Goal: Task Accomplishment & Management: Use online tool/utility

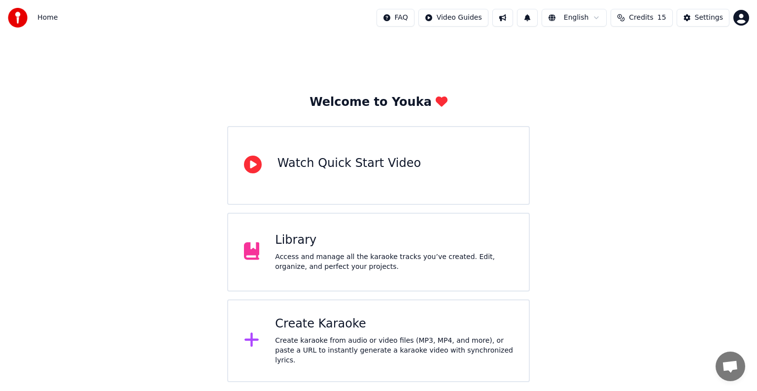
click at [327, 329] on div "Create Karaoke" at bounding box center [394, 324] width 238 height 16
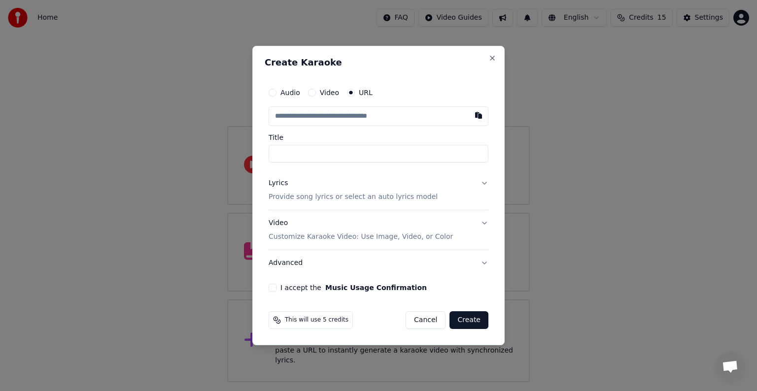
click at [305, 197] on p "Provide song lyrics or select an auto lyrics model" at bounding box center [353, 197] width 169 height 10
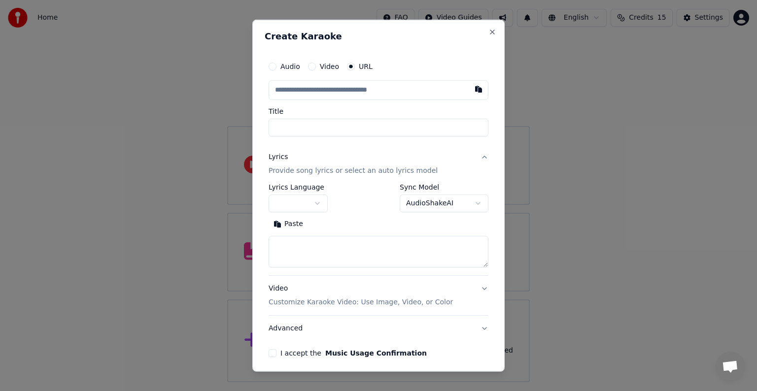
click at [302, 247] on textarea at bounding box center [379, 252] width 220 height 32
paste textarea "**********"
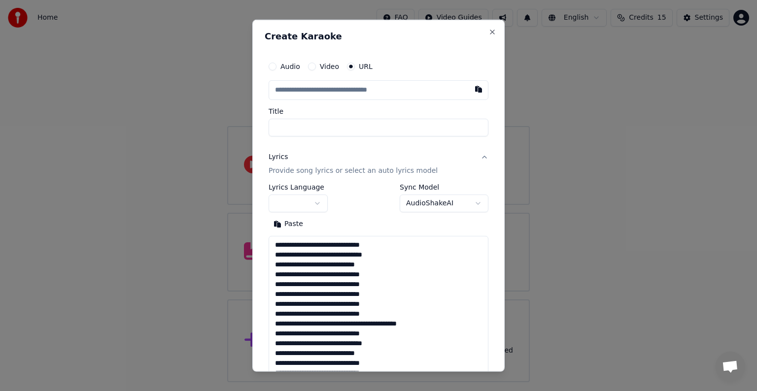
scroll to position [505, 0]
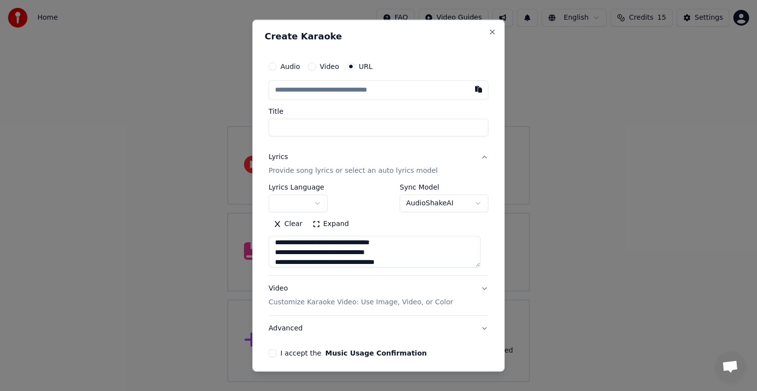
type textarea "**********"
click at [306, 91] on input "text" at bounding box center [379, 90] width 220 height 20
paste input "**********"
type input "**********"
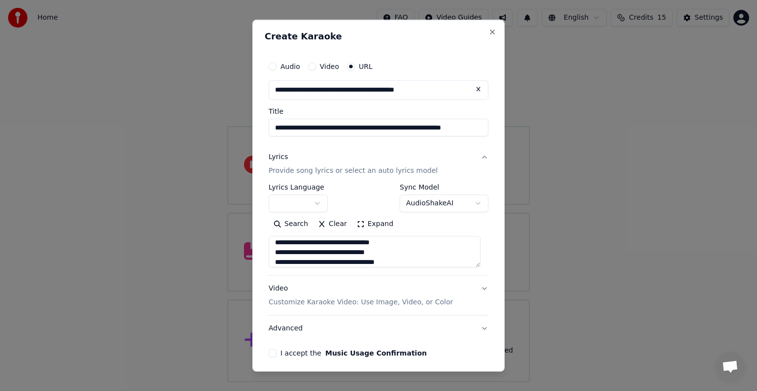
type input "**********"
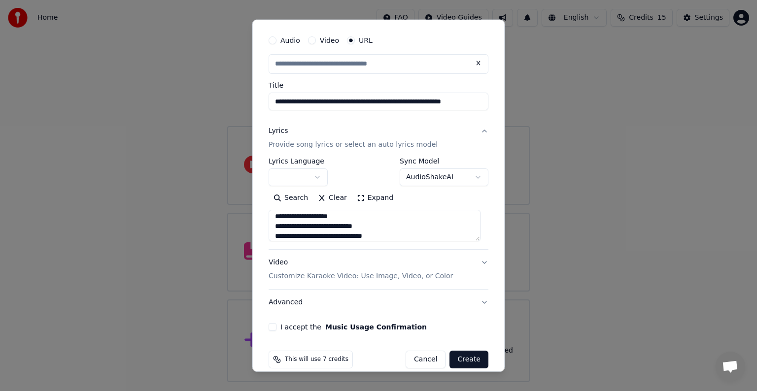
scroll to position [38, 0]
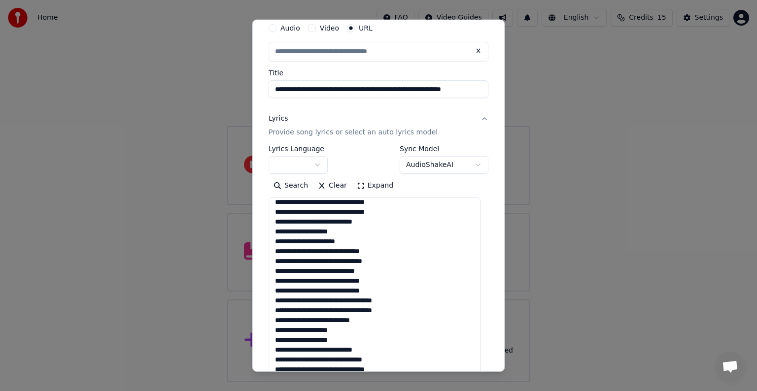
drag, startPoint x: 477, startPoint y: 225, endPoint x: 501, endPoint y: 382, distance: 159.5
click at [505, 382] on html "**********" at bounding box center [378, 191] width 757 height 382
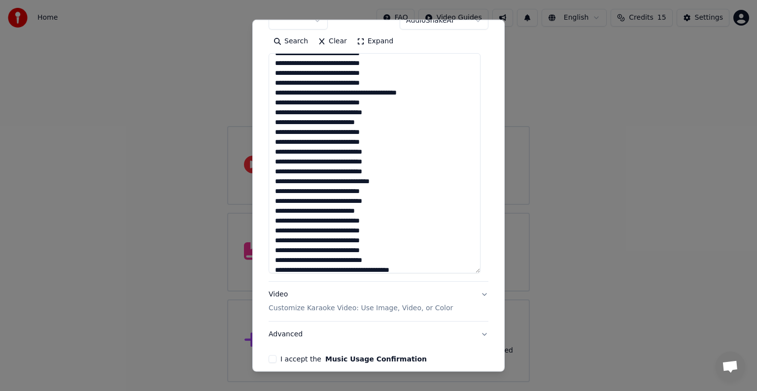
scroll to position [0, 0]
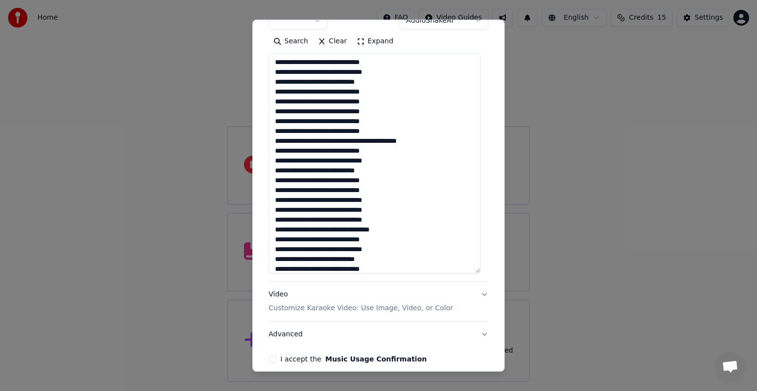
click at [331, 61] on textarea at bounding box center [375, 163] width 212 height 220
type input "**********"
click at [333, 83] on textarea at bounding box center [375, 163] width 212 height 220
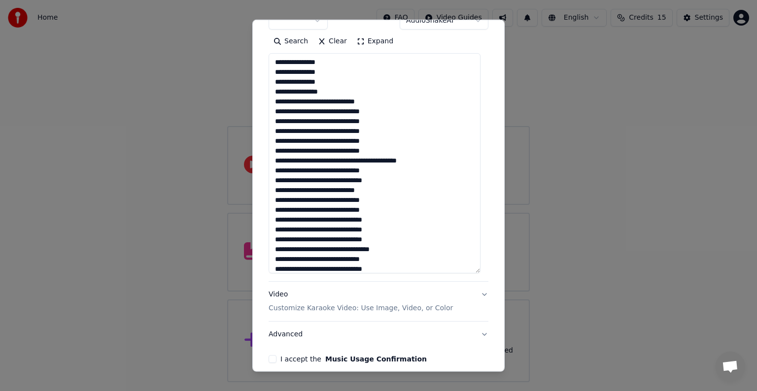
click at [330, 102] on textarea at bounding box center [375, 163] width 212 height 220
click at [307, 72] on textarea at bounding box center [375, 163] width 212 height 220
drag, startPoint x: 334, startPoint y: 120, endPoint x: 335, endPoint y: 130, distance: 9.4
click at [334, 123] on textarea at bounding box center [375, 163] width 212 height 220
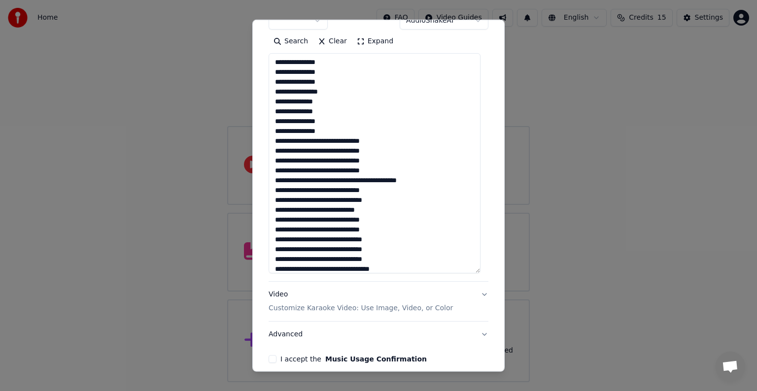
click at [333, 142] on textarea at bounding box center [375, 163] width 212 height 220
click at [335, 139] on textarea at bounding box center [375, 163] width 212 height 220
click at [321, 103] on textarea at bounding box center [375, 163] width 212 height 220
click at [325, 93] on textarea at bounding box center [375, 163] width 212 height 220
click at [325, 100] on textarea at bounding box center [375, 163] width 212 height 220
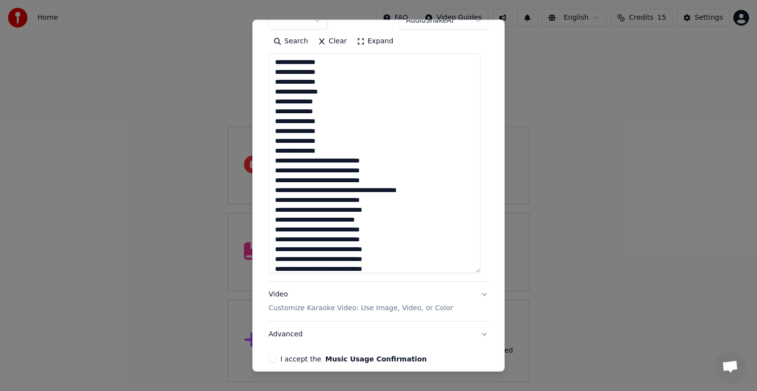
click at [325, 110] on textarea at bounding box center [375, 163] width 212 height 220
click at [325, 119] on textarea at bounding box center [375, 163] width 212 height 220
click at [328, 121] on textarea at bounding box center [375, 163] width 212 height 220
click at [324, 130] on textarea at bounding box center [375, 163] width 212 height 220
click at [336, 160] on textarea at bounding box center [375, 163] width 212 height 220
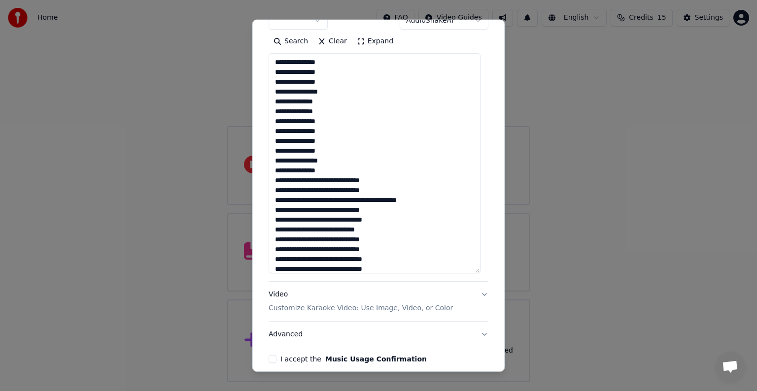
click at [314, 140] on textarea at bounding box center [375, 163] width 212 height 220
click at [315, 154] on textarea at bounding box center [375, 163] width 212 height 220
click at [337, 181] on textarea at bounding box center [375, 163] width 212 height 220
click at [336, 181] on textarea at bounding box center [375, 163] width 212 height 220
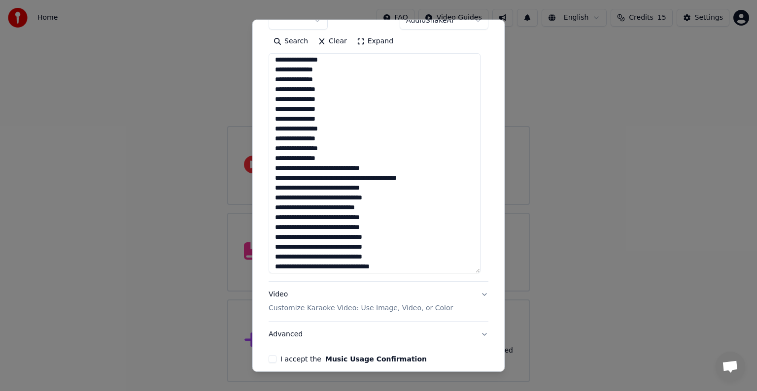
scroll to position [49, 0]
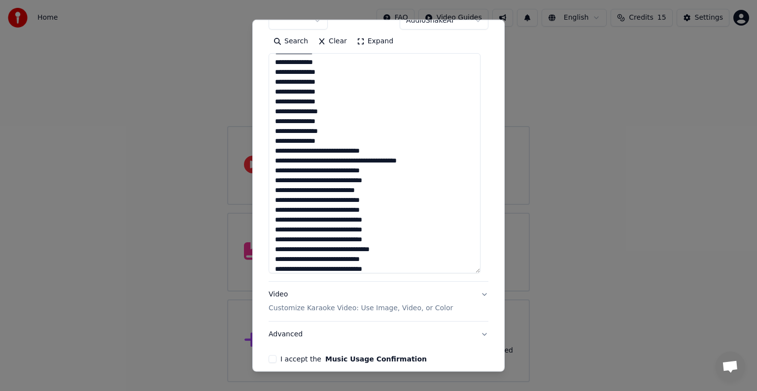
click at [332, 150] on textarea at bounding box center [375, 163] width 212 height 220
click at [318, 171] on textarea at bounding box center [375, 163] width 212 height 220
click at [307, 179] on textarea at bounding box center [375, 163] width 212 height 220
click at [319, 172] on textarea at bounding box center [375, 163] width 212 height 220
click at [347, 171] on textarea at bounding box center [375, 163] width 212 height 220
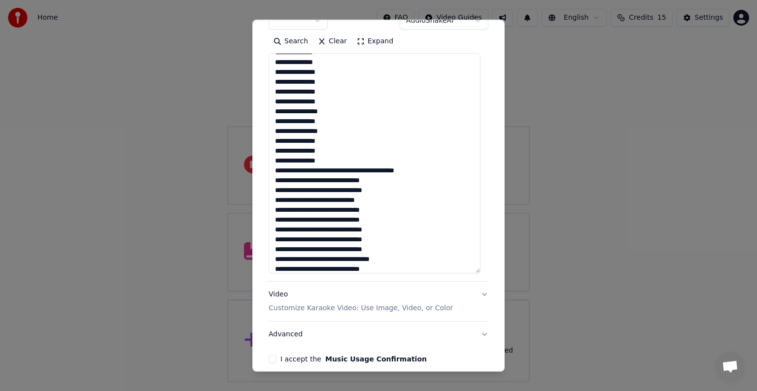
click at [318, 170] on textarea at bounding box center [375, 163] width 212 height 220
click at [332, 180] on textarea at bounding box center [375, 163] width 212 height 220
click at [273, 181] on textarea at bounding box center [375, 163] width 212 height 220
click at [335, 170] on textarea at bounding box center [375, 163] width 212 height 220
click at [316, 181] on textarea at bounding box center [375, 163] width 212 height 220
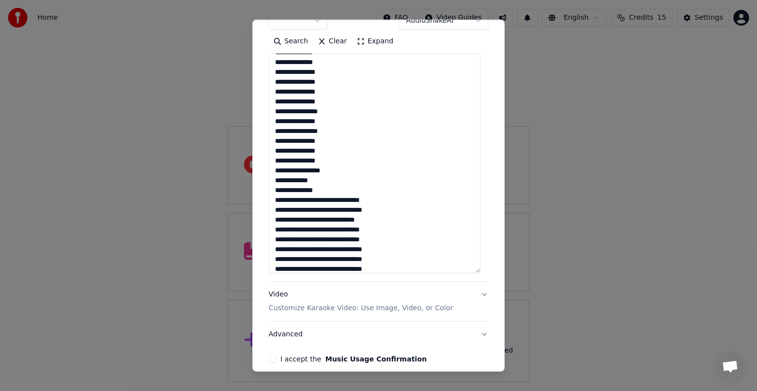
click at [332, 201] on textarea at bounding box center [375, 163] width 212 height 220
click at [333, 217] on textarea at bounding box center [375, 163] width 212 height 220
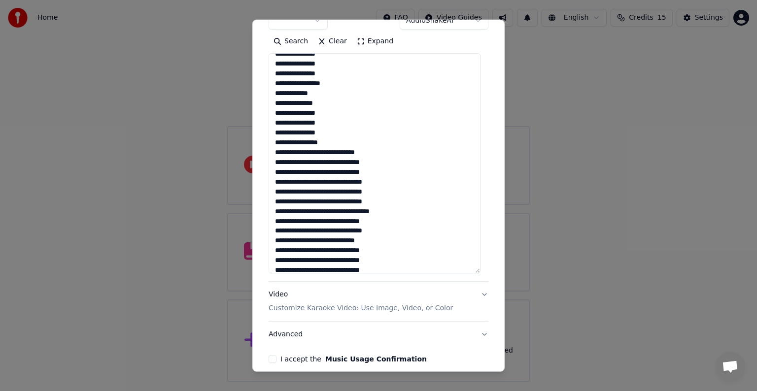
scroll to position [148, 0]
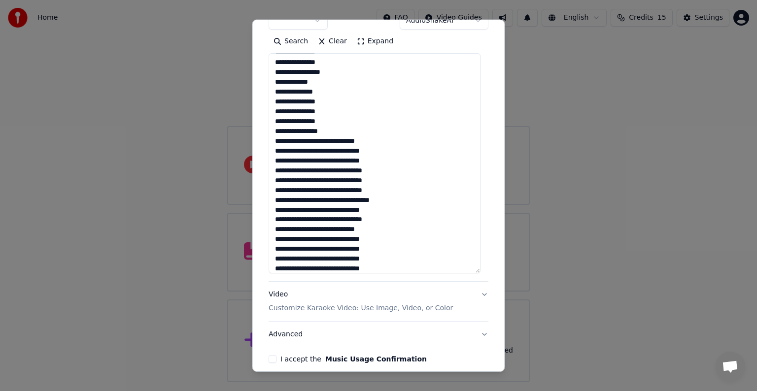
click at [330, 140] on textarea at bounding box center [375, 163] width 212 height 220
click at [334, 162] on textarea at bounding box center [375, 163] width 212 height 220
click at [335, 180] on textarea at bounding box center [375, 163] width 212 height 220
click at [338, 200] on textarea at bounding box center [375, 163] width 212 height 220
click at [335, 200] on textarea at bounding box center [375, 163] width 212 height 220
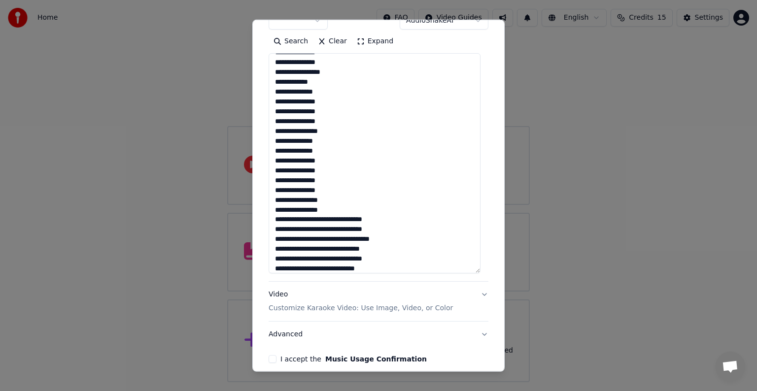
click at [335, 221] on textarea at bounding box center [375, 163] width 212 height 220
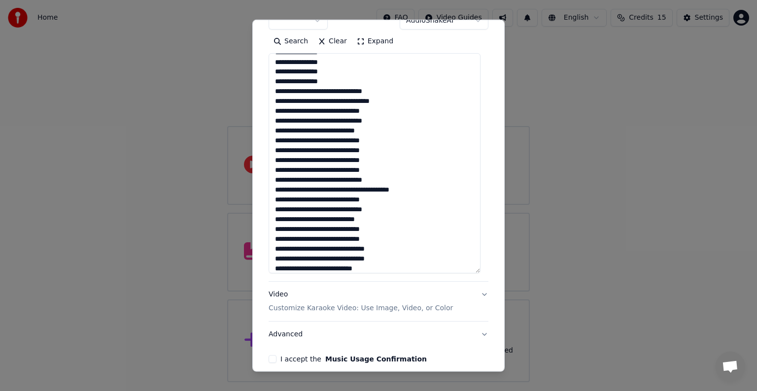
click at [335, 94] on textarea at bounding box center [375, 163] width 212 height 220
click at [311, 110] on textarea at bounding box center [375, 163] width 212 height 220
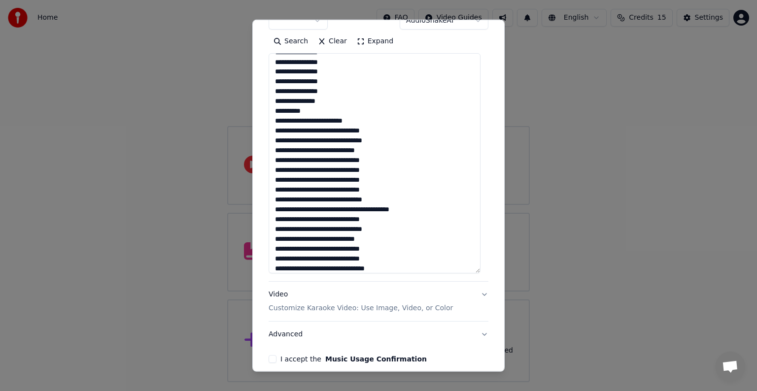
click at [300, 120] on textarea at bounding box center [375, 163] width 212 height 220
click at [321, 121] on textarea at bounding box center [375, 163] width 212 height 220
click at [333, 140] on textarea at bounding box center [375, 163] width 212 height 220
click at [332, 162] on textarea at bounding box center [375, 163] width 212 height 220
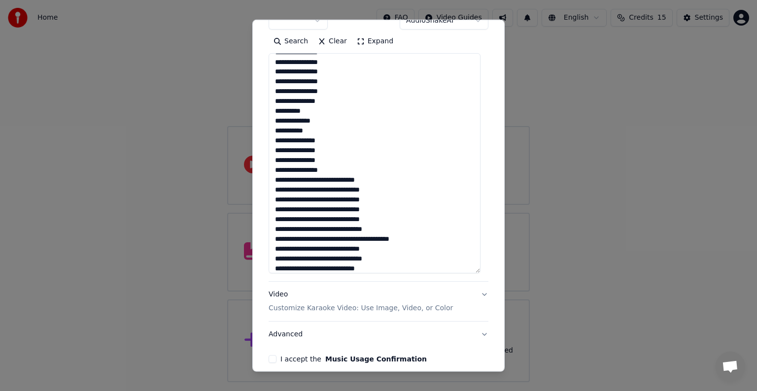
click at [331, 179] on textarea at bounding box center [375, 163] width 212 height 220
click at [336, 201] on textarea at bounding box center [375, 163] width 212 height 220
click at [335, 222] on textarea at bounding box center [375, 163] width 212 height 220
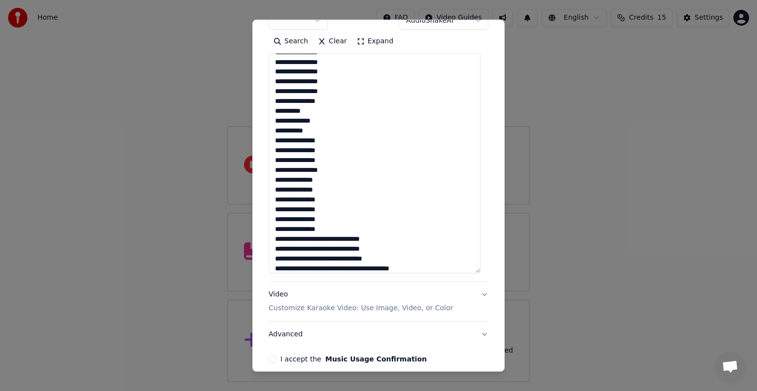
scroll to position [345, 0]
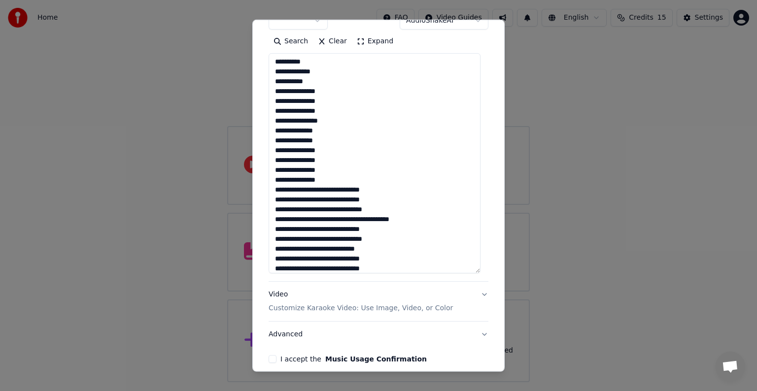
click at [336, 190] on textarea at bounding box center [375, 163] width 212 height 220
click at [336, 209] on textarea at bounding box center [375, 163] width 212 height 220
click at [338, 210] on textarea at bounding box center [375, 163] width 212 height 220
click at [333, 228] on textarea at bounding box center [375, 163] width 212 height 220
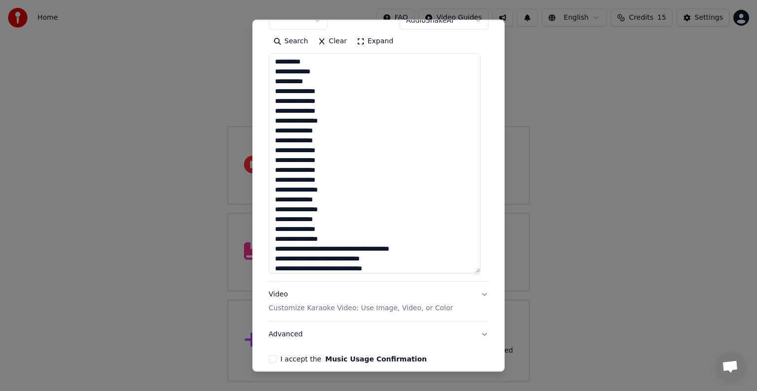
click at [316, 150] on textarea at bounding box center [375, 163] width 212 height 220
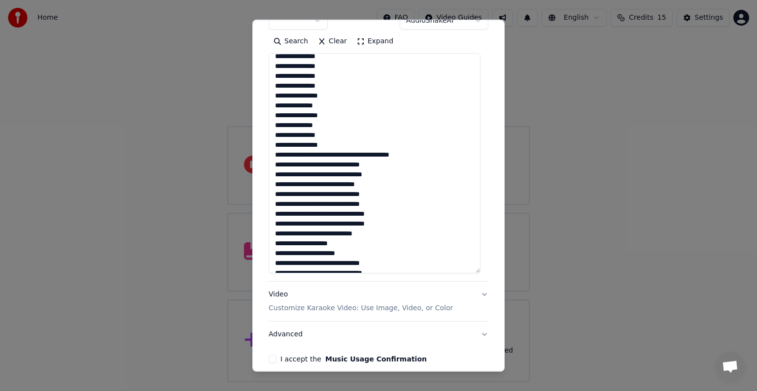
scroll to position [444, 0]
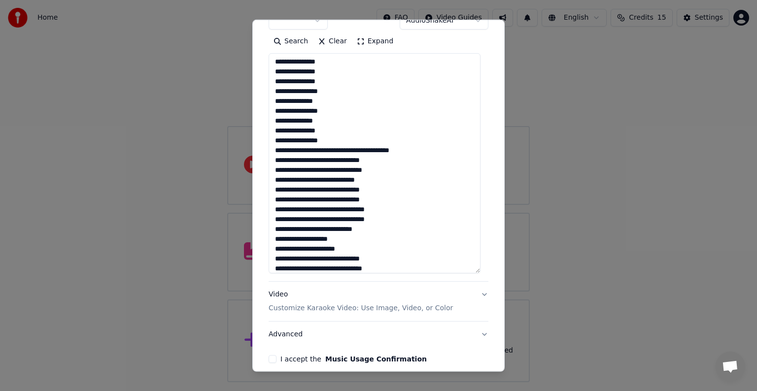
click at [325, 150] on textarea at bounding box center [375, 163] width 212 height 220
click at [299, 158] on textarea at bounding box center [375, 163] width 212 height 220
click at [318, 160] on textarea at bounding box center [375, 163] width 212 height 220
click at [333, 159] on textarea at bounding box center [375, 163] width 212 height 220
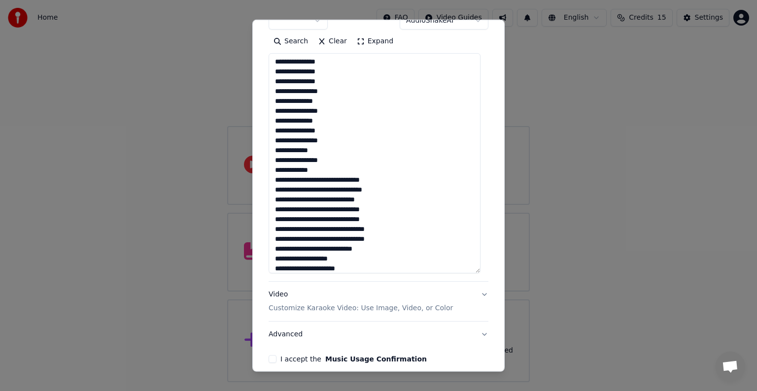
click at [313, 93] on textarea at bounding box center [375, 163] width 212 height 220
click at [331, 179] on textarea at bounding box center [375, 163] width 212 height 220
click at [333, 179] on textarea at bounding box center [375, 163] width 212 height 220
click at [332, 197] on textarea at bounding box center [375, 163] width 212 height 220
click at [326, 124] on textarea at bounding box center [375, 163] width 212 height 220
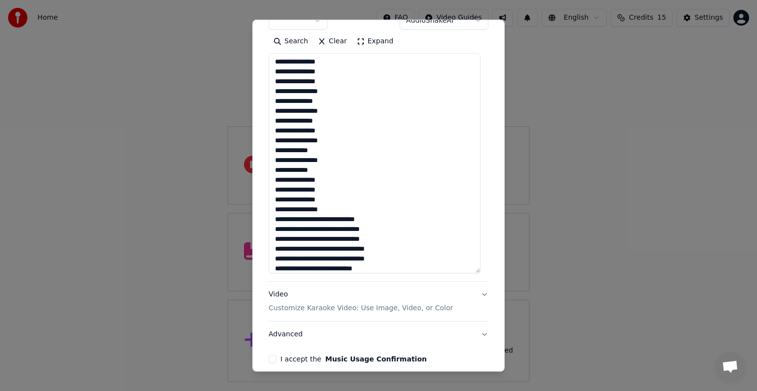
click at [322, 135] on textarea at bounding box center [375, 163] width 212 height 220
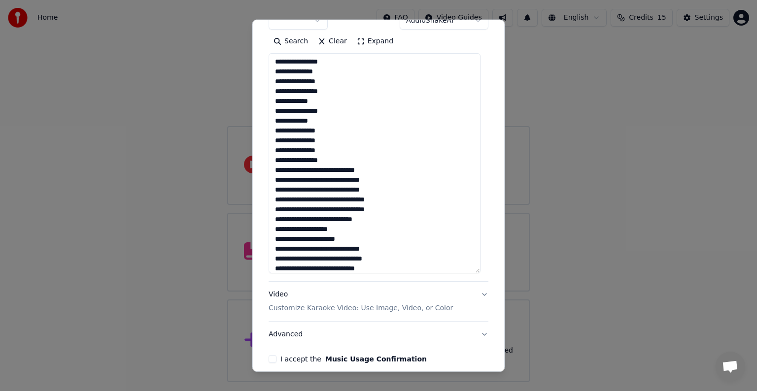
click at [331, 171] on textarea at bounding box center [375, 163] width 212 height 220
click at [334, 188] on textarea at bounding box center [375, 163] width 212 height 220
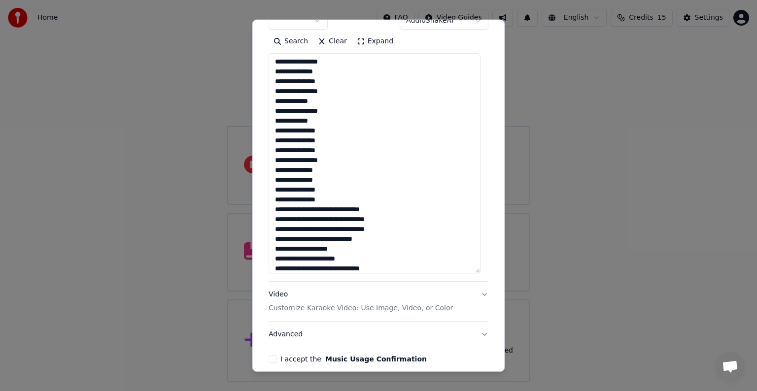
click at [334, 211] on textarea at bounding box center [375, 163] width 212 height 220
click at [337, 230] on textarea at bounding box center [375, 163] width 212 height 220
click at [337, 248] on textarea at bounding box center [375, 163] width 212 height 220
click at [325, 220] on textarea at bounding box center [375, 163] width 212 height 220
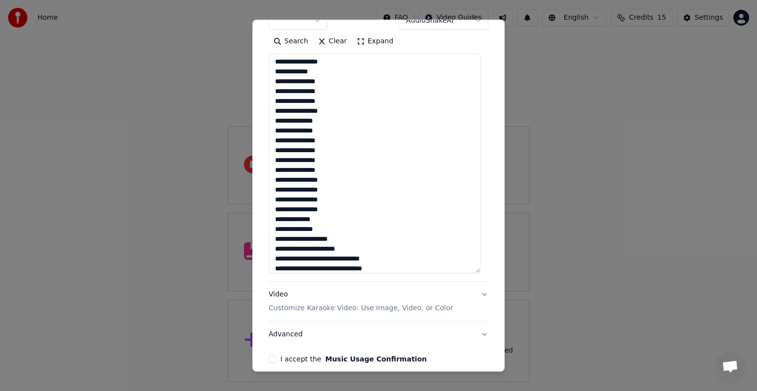
click at [313, 71] on textarea at bounding box center [375, 163] width 212 height 220
click at [276, 249] on textarea at bounding box center [375, 163] width 212 height 220
click at [349, 240] on textarea at bounding box center [375, 163] width 212 height 220
click at [322, 73] on textarea at bounding box center [375, 163] width 212 height 220
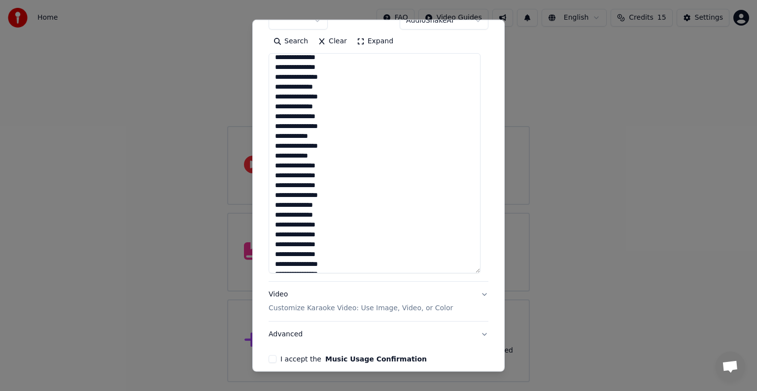
scroll to position [444, 0]
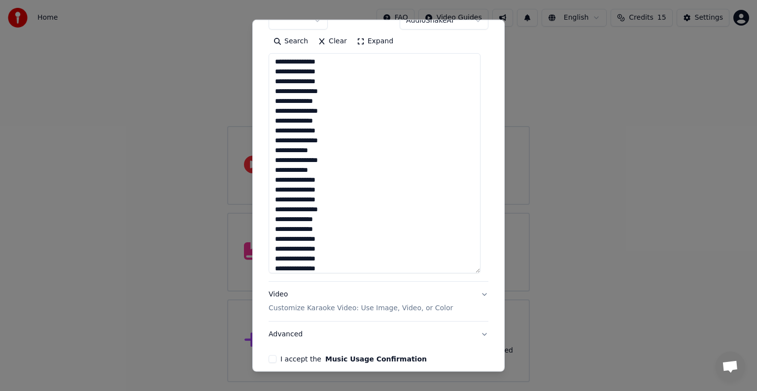
click at [334, 91] on textarea at bounding box center [375, 163] width 212 height 220
click at [333, 82] on textarea at bounding box center [375, 163] width 212 height 220
click at [333, 95] on textarea at bounding box center [375, 163] width 212 height 220
click at [331, 103] on textarea at bounding box center [375, 163] width 212 height 220
click at [334, 93] on textarea at bounding box center [375, 163] width 212 height 220
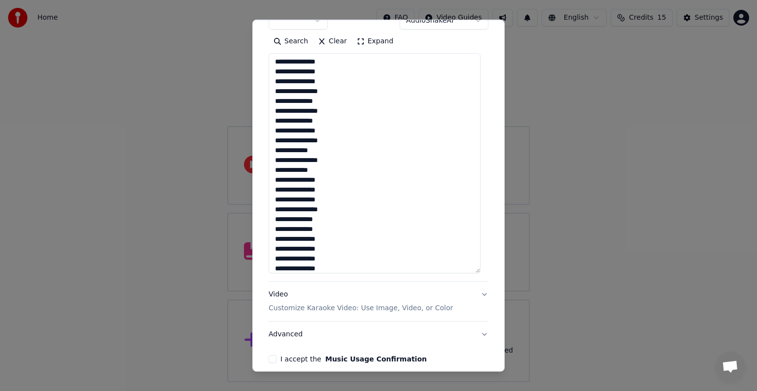
click at [332, 106] on textarea at bounding box center [375, 163] width 212 height 220
click at [332, 102] on textarea at bounding box center [375, 163] width 212 height 220
click at [338, 91] on textarea at bounding box center [375, 163] width 212 height 220
click at [341, 102] on textarea at bounding box center [375, 163] width 212 height 220
click at [334, 112] on textarea at bounding box center [375, 163] width 212 height 220
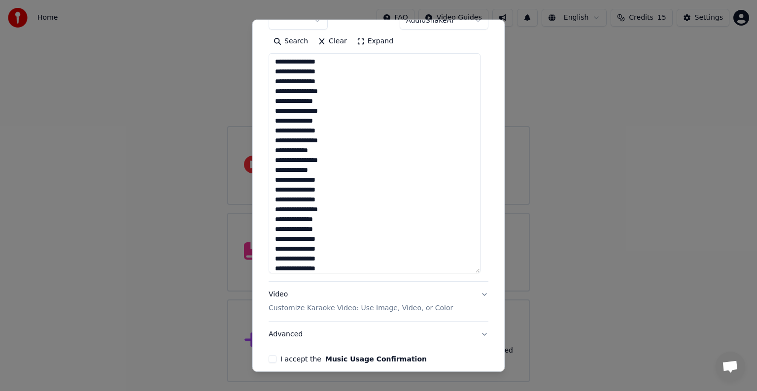
click at [334, 120] on textarea at bounding box center [375, 163] width 212 height 220
click at [331, 132] on textarea at bounding box center [375, 163] width 212 height 220
click at [330, 140] on textarea at bounding box center [375, 163] width 212 height 220
click at [329, 150] on textarea at bounding box center [375, 163] width 212 height 220
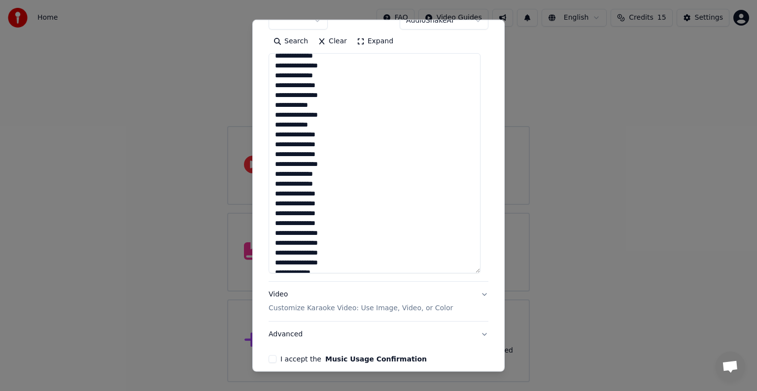
scroll to position [493, 0]
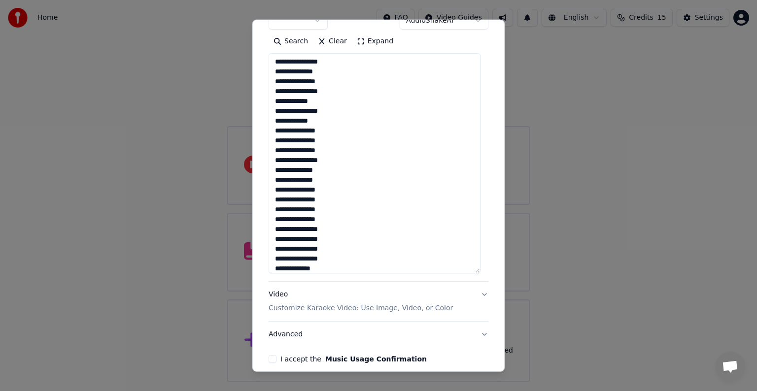
drag, startPoint x: 335, startPoint y: 108, endPoint x: 333, endPoint y: 114, distance: 6.6
click at [335, 108] on textarea at bounding box center [375, 163] width 212 height 220
click at [331, 118] on textarea at bounding box center [375, 163] width 212 height 220
drag, startPoint x: 276, startPoint y: 82, endPoint x: 314, endPoint y: 112, distance: 48.7
click at [314, 112] on textarea at bounding box center [375, 163] width 212 height 220
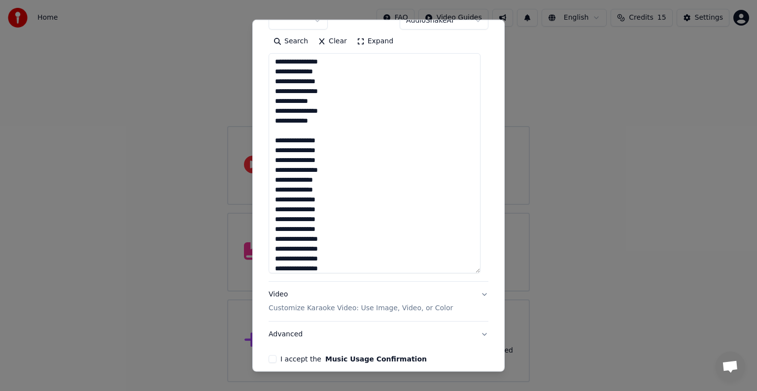
click at [317, 125] on textarea at bounding box center [375, 163] width 212 height 220
drag, startPoint x: 291, startPoint y: 120, endPoint x: 313, endPoint y: 122, distance: 22.8
click at [313, 122] on textarea at bounding box center [375, 163] width 212 height 220
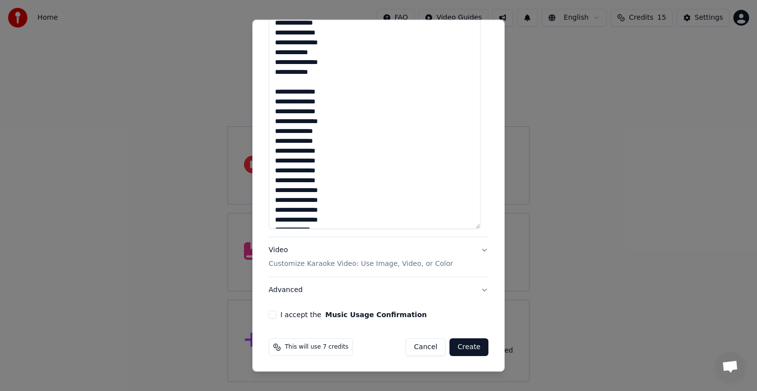
scroll to position [546, 0]
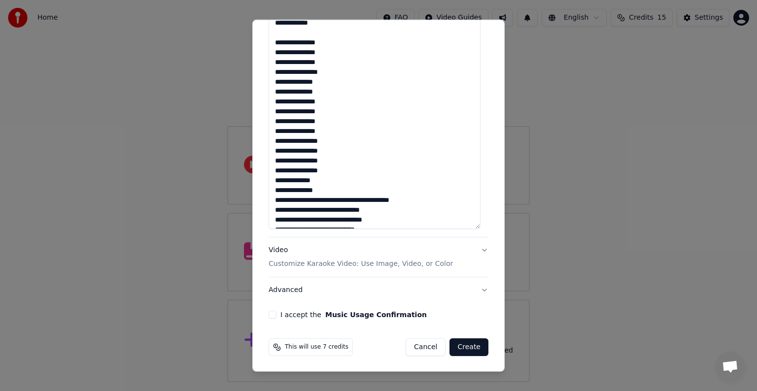
drag, startPoint x: 333, startPoint y: 129, endPoint x: 273, endPoint y: 44, distance: 103.6
click at [273, 44] on textarea at bounding box center [375, 119] width 212 height 220
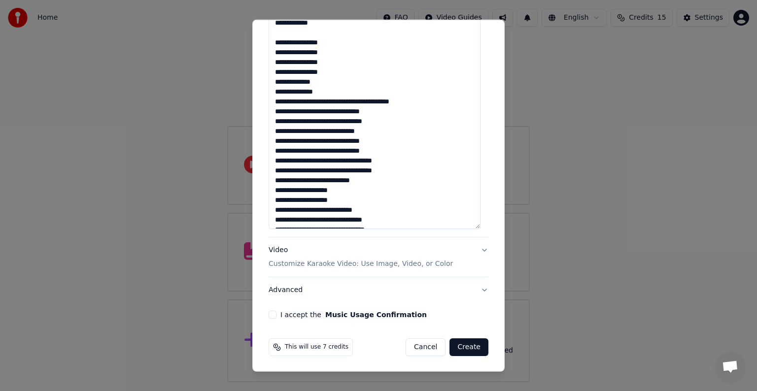
scroll to position [497, 0]
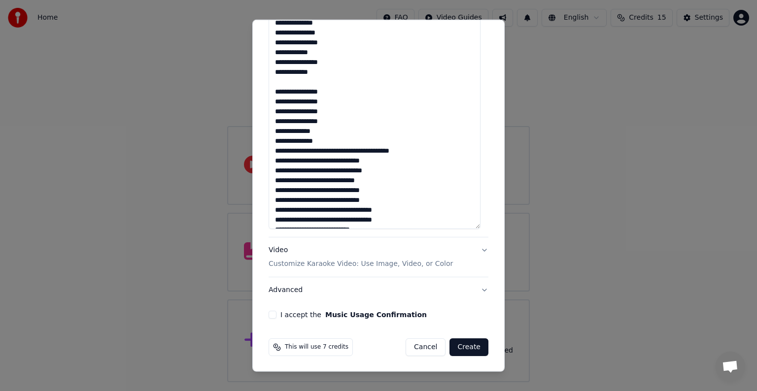
click at [338, 102] on textarea at bounding box center [375, 119] width 212 height 220
click at [339, 124] on textarea at bounding box center [375, 119] width 212 height 220
click at [333, 151] on textarea at bounding box center [375, 119] width 212 height 220
click at [308, 162] on textarea at bounding box center [375, 119] width 212 height 220
click at [321, 137] on textarea at bounding box center [375, 119] width 212 height 220
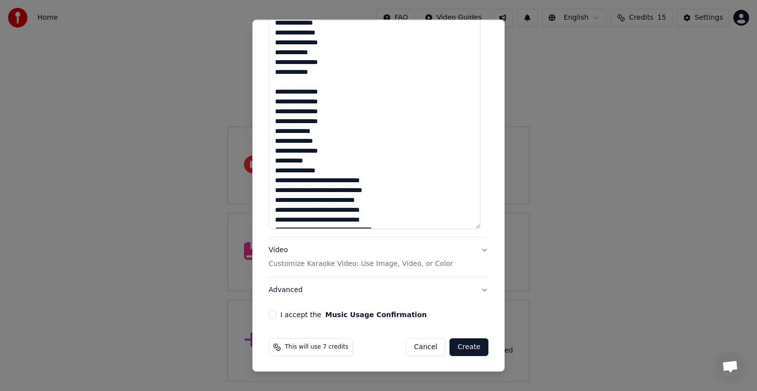
click at [315, 159] on textarea at bounding box center [375, 119] width 212 height 220
click at [333, 179] on textarea at bounding box center [375, 119] width 212 height 220
click at [333, 200] on textarea at bounding box center [375, 119] width 212 height 220
click at [333, 169] on textarea at bounding box center [375, 119] width 212 height 220
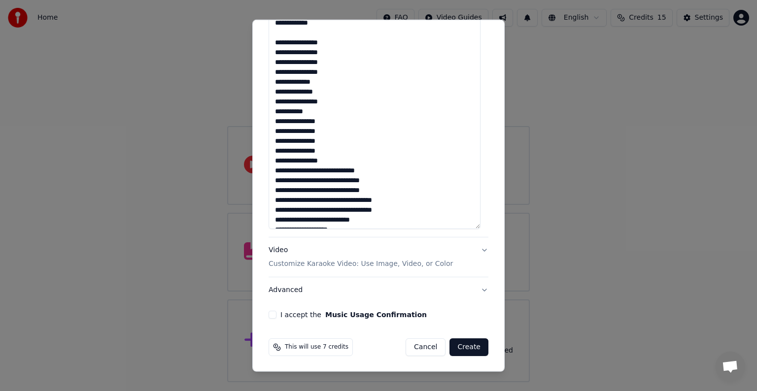
click at [329, 170] on textarea at bounding box center [375, 119] width 212 height 220
click at [330, 171] on textarea at bounding box center [375, 119] width 212 height 220
click at [335, 190] on textarea at bounding box center [375, 119] width 212 height 220
click at [334, 210] on textarea at bounding box center [375, 119] width 212 height 220
click at [312, 131] on textarea at bounding box center [375, 119] width 212 height 220
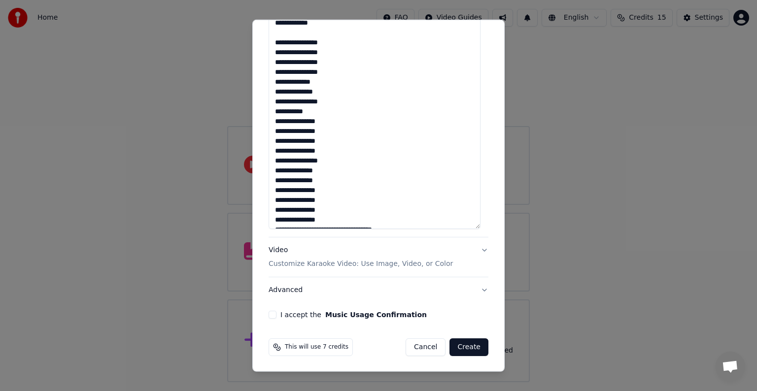
click at [313, 122] on textarea at bounding box center [375, 119] width 212 height 220
click at [313, 164] on textarea at bounding box center [375, 119] width 212 height 220
click at [314, 173] on textarea at bounding box center [375, 119] width 212 height 220
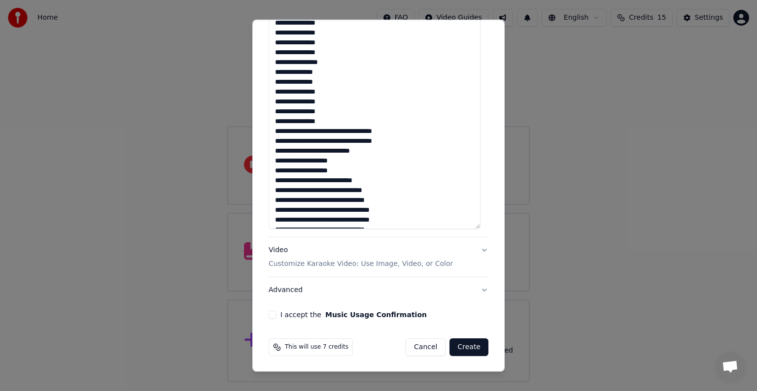
click at [337, 133] on textarea at bounding box center [375, 119] width 212 height 220
click at [337, 150] on textarea at bounding box center [375, 119] width 212 height 220
click at [300, 111] on textarea at bounding box center [375, 119] width 212 height 220
click at [307, 122] on textarea at bounding box center [375, 119] width 212 height 220
click at [321, 171] on textarea at bounding box center [375, 119] width 212 height 220
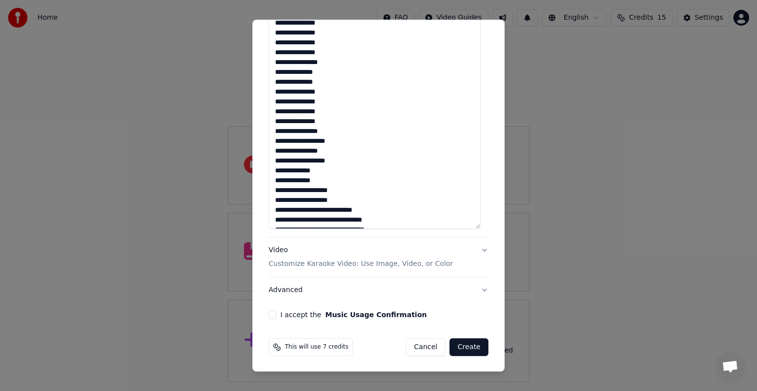
click at [311, 114] on textarea at bounding box center [375, 119] width 212 height 220
click at [309, 125] on textarea at bounding box center [375, 119] width 212 height 220
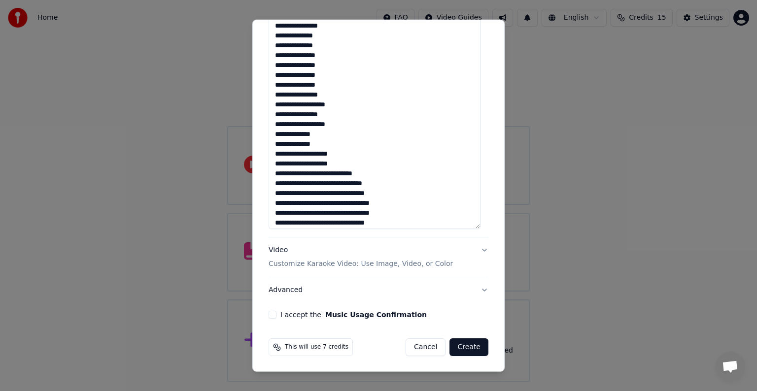
scroll to position [694, 0]
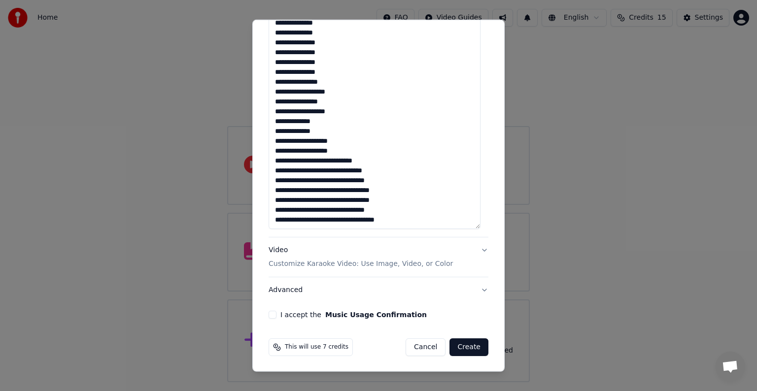
click at [325, 98] on textarea at bounding box center [375, 119] width 212 height 220
click at [321, 111] on textarea at bounding box center [375, 119] width 212 height 220
click at [311, 121] on textarea at bounding box center [375, 119] width 212 height 220
click at [299, 110] on textarea at bounding box center [375, 119] width 212 height 220
click at [296, 124] on textarea at bounding box center [375, 119] width 212 height 220
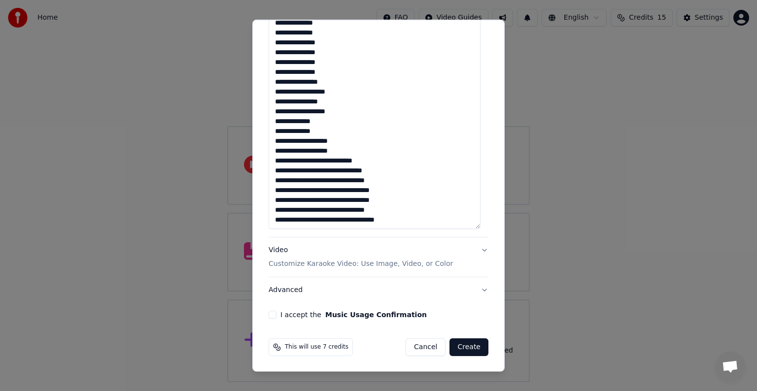
click at [290, 137] on textarea at bounding box center [375, 119] width 212 height 220
click at [299, 93] on textarea at bounding box center [375, 119] width 212 height 220
click at [298, 132] on textarea at bounding box center [375, 119] width 212 height 220
click at [300, 101] on textarea at bounding box center [375, 119] width 212 height 220
click at [288, 120] on textarea at bounding box center [375, 119] width 212 height 220
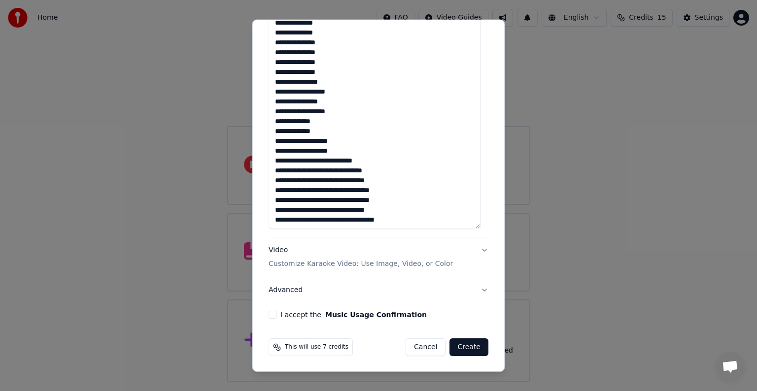
drag, startPoint x: 275, startPoint y: 100, endPoint x: 286, endPoint y: 101, distance: 10.9
click at [286, 101] on textarea at bounding box center [375, 119] width 212 height 220
drag, startPoint x: 273, startPoint y: 89, endPoint x: 343, endPoint y: 112, distance: 73.1
click at [343, 112] on textarea at bounding box center [375, 119] width 212 height 220
click at [319, 97] on textarea at bounding box center [375, 119] width 212 height 220
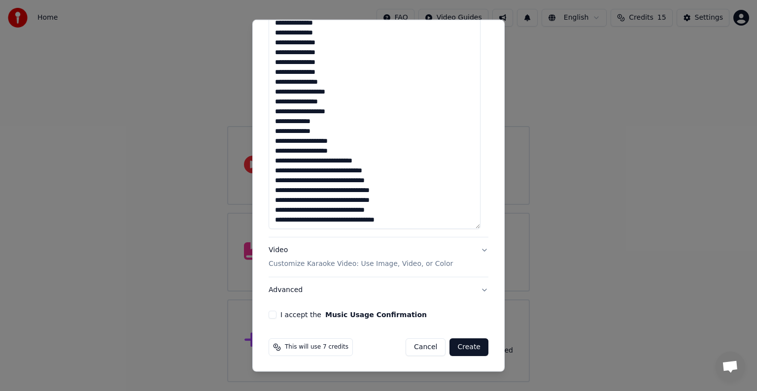
click at [307, 82] on textarea at bounding box center [375, 119] width 212 height 220
click at [310, 89] on textarea at bounding box center [375, 119] width 212 height 220
click at [311, 101] on textarea at bounding box center [375, 119] width 212 height 220
click at [309, 110] on textarea at bounding box center [375, 119] width 212 height 220
click at [304, 119] on textarea at bounding box center [375, 119] width 212 height 220
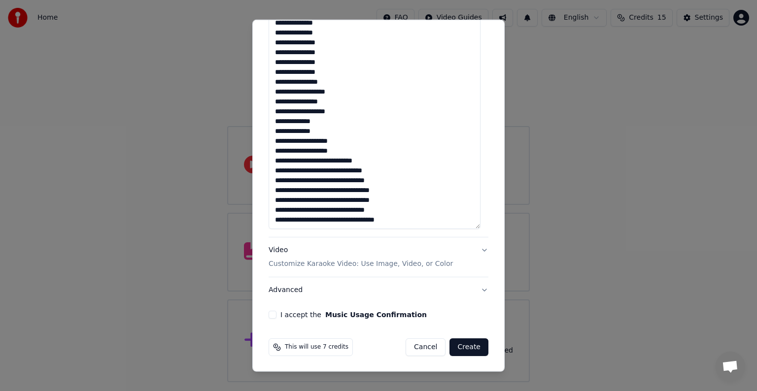
click at [300, 133] on textarea at bounding box center [375, 119] width 212 height 220
click at [318, 120] on textarea at bounding box center [375, 119] width 212 height 220
drag, startPoint x: 276, startPoint y: 120, endPoint x: 325, endPoint y: 149, distance: 56.8
click at [325, 149] on textarea at bounding box center [375, 119] width 212 height 220
click at [304, 140] on textarea at bounding box center [375, 119] width 212 height 220
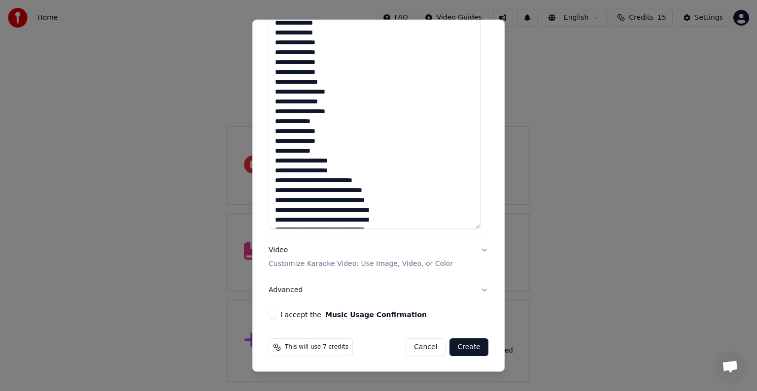
drag, startPoint x: 283, startPoint y: 131, endPoint x: 298, endPoint y: 131, distance: 14.8
click at [298, 131] on textarea at bounding box center [375, 119] width 212 height 220
click at [311, 93] on textarea at bounding box center [375, 119] width 212 height 220
click at [307, 119] on textarea at bounding box center [375, 119] width 212 height 220
click at [294, 138] on textarea at bounding box center [375, 119] width 212 height 220
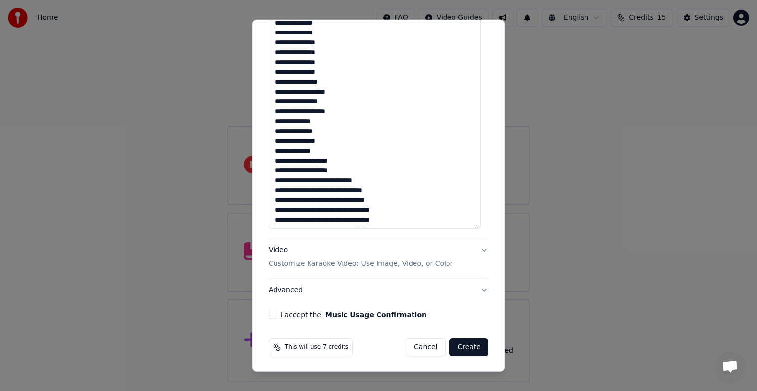
click at [305, 150] on textarea at bounding box center [375, 119] width 212 height 220
click at [326, 180] on textarea at bounding box center [375, 119] width 212 height 220
click at [326, 201] on textarea at bounding box center [375, 119] width 212 height 220
click at [336, 220] on textarea at bounding box center [375, 119] width 212 height 220
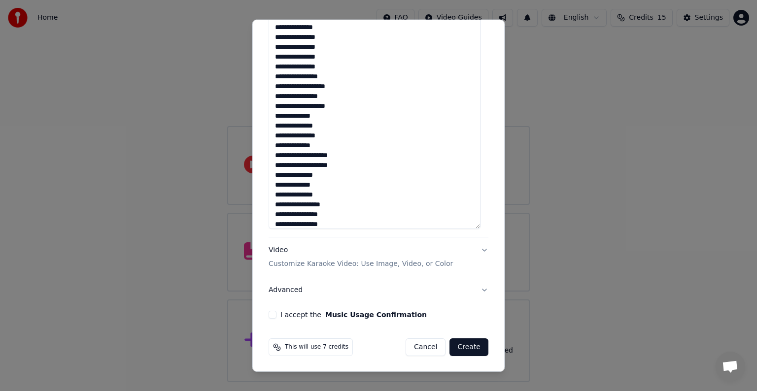
scroll to position [743, 0]
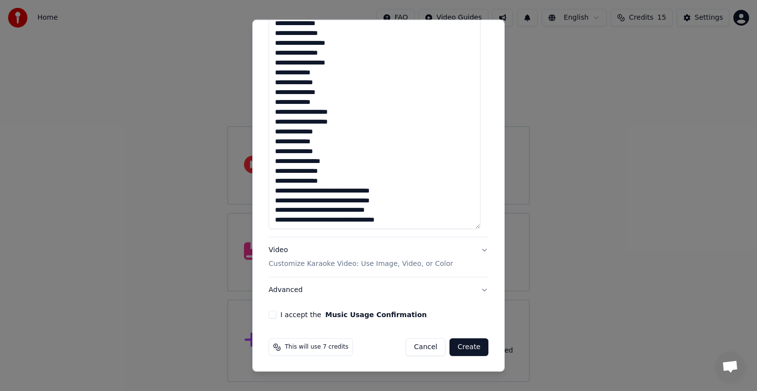
click at [336, 191] on textarea at bounding box center [375, 119] width 212 height 220
click at [337, 189] on textarea at bounding box center [375, 119] width 212 height 220
click at [337, 210] on textarea at bounding box center [375, 119] width 212 height 220
click at [309, 124] on textarea at bounding box center [375, 119] width 212 height 220
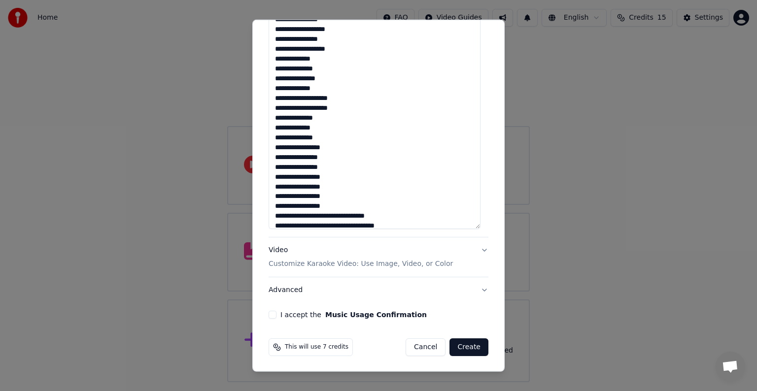
scroll to position [763, 0]
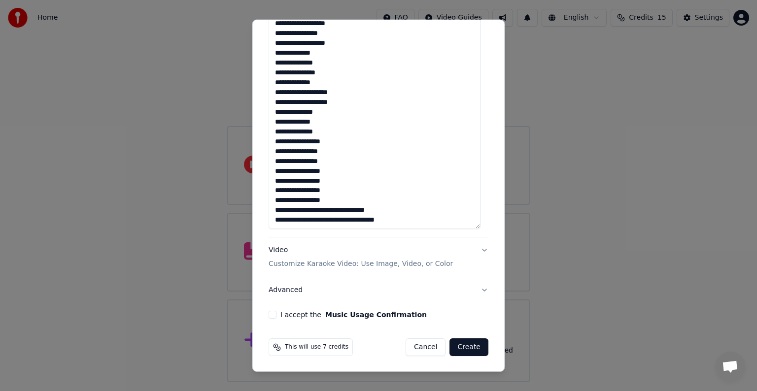
click at [347, 210] on textarea at bounding box center [375, 119] width 212 height 220
click at [347, 220] on textarea at bounding box center [375, 119] width 212 height 220
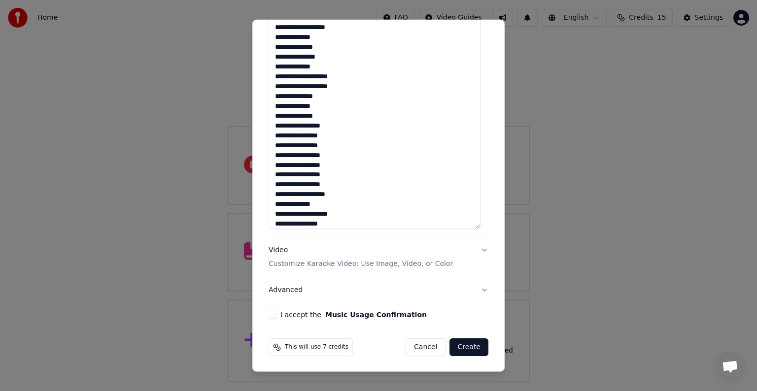
scroll to position [783, 0]
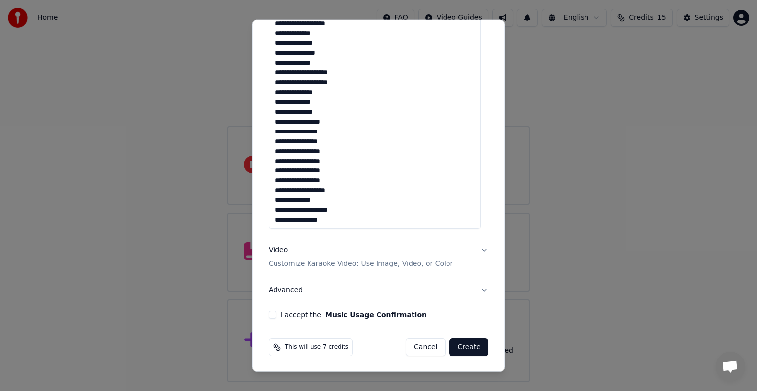
click at [319, 130] on textarea at bounding box center [375, 119] width 212 height 220
click at [311, 141] on textarea at bounding box center [375, 119] width 212 height 220
click at [310, 152] on textarea at bounding box center [375, 119] width 212 height 220
click at [306, 160] on textarea at bounding box center [375, 119] width 212 height 220
click at [305, 170] on textarea at bounding box center [375, 119] width 212 height 220
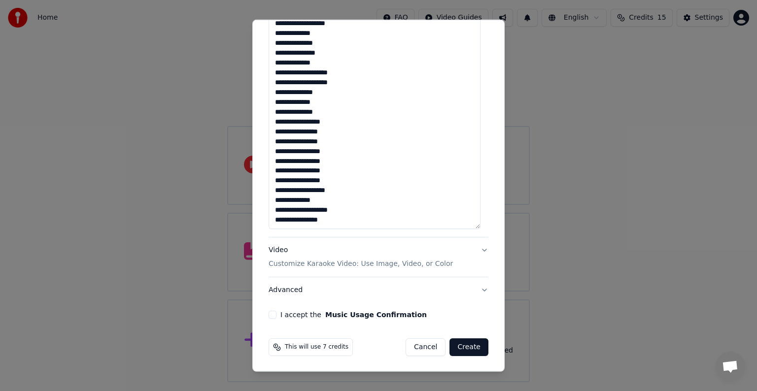
click at [307, 179] on textarea at bounding box center [375, 119] width 212 height 220
click at [307, 189] on textarea at bounding box center [375, 119] width 212 height 220
click at [305, 199] on textarea at bounding box center [375, 119] width 212 height 220
click at [307, 206] on textarea at bounding box center [375, 119] width 212 height 220
click at [341, 221] on textarea at bounding box center [375, 119] width 212 height 220
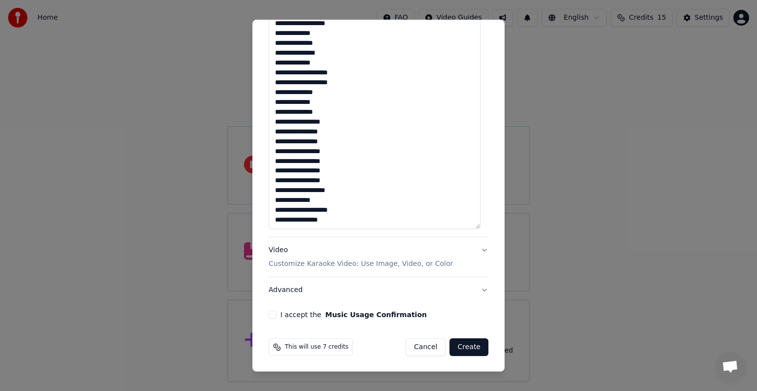
type textarea "**********"
click at [272, 313] on button "I accept the Music Usage Confirmation" at bounding box center [273, 315] width 8 height 8
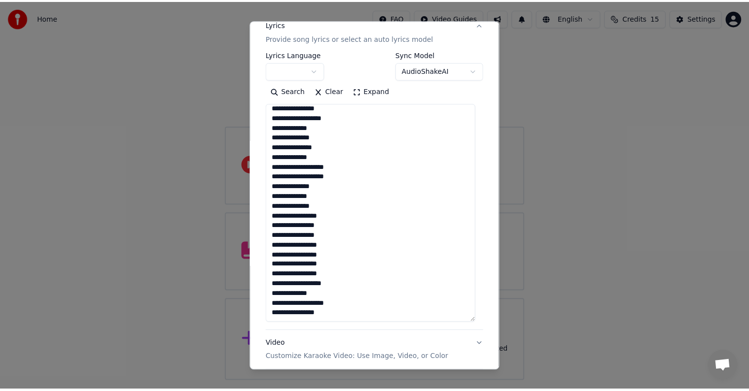
scroll to position [227, 0]
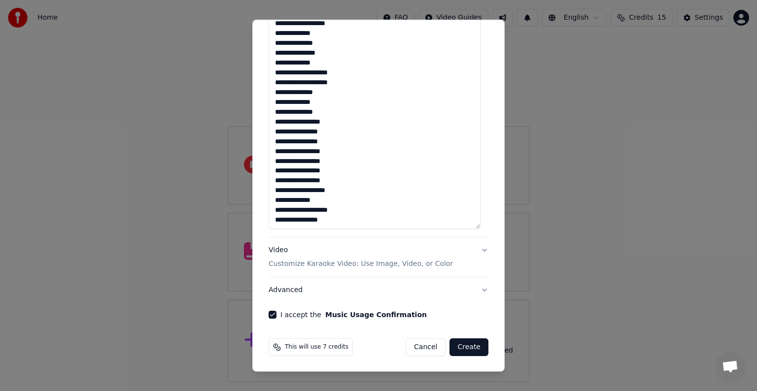
click at [463, 345] on button "Create" at bounding box center [468, 348] width 39 height 18
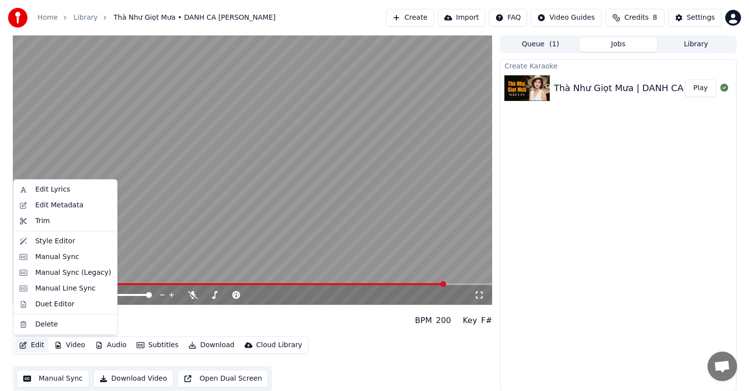
click at [34, 345] on button "Edit" at bounding box center [31, 346] width 33 height 14
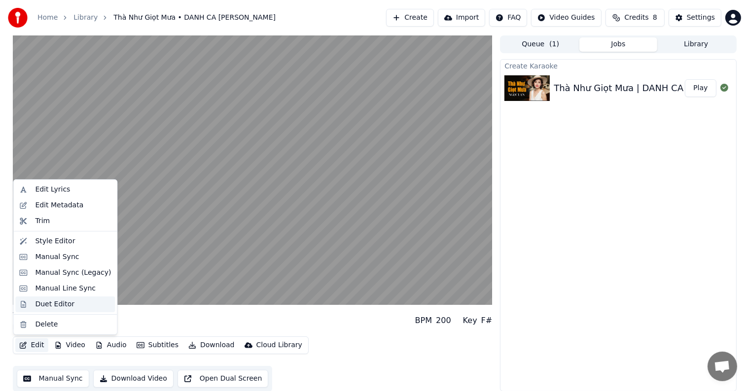
click at [43, 306] on div "Duet Editor" at bounding box center [54, 305] width 39 height 10
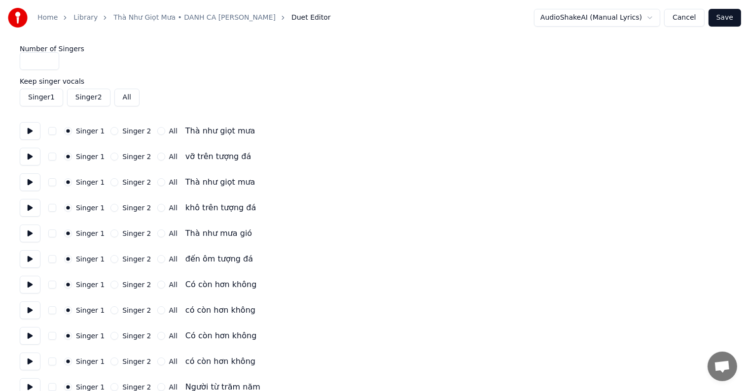
type input "*"
click at [47, 61] on input "*" at bounding box center [39, 61] width 39 height 18
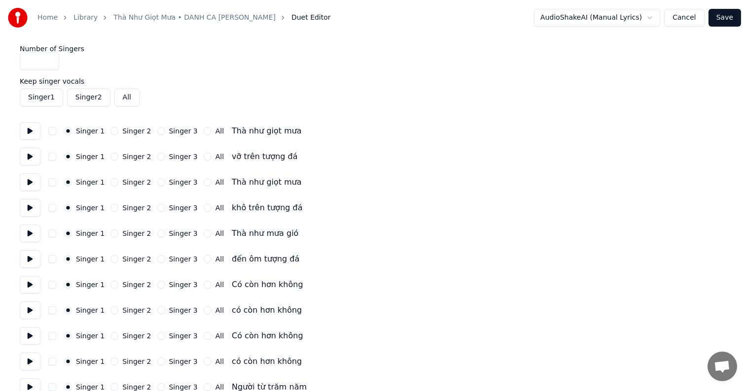
click at [172, 130] on label "Singer 3" at bounding box center [183, 131] width 29 height 7
click at [165, 130] on button "Singer 3" at bounding box center [161, 131] width 8 height 8
click at [171, 158] on label "Singer 3" at bounding box center [183, 156] width 29 height 7
click at [165, 158] on button "Singer 3" at bounding box center [161, 157] width 8 height 8
click at [169, 179] on label "Singer 3" at bounding box center [183, 182] width 29 height 7
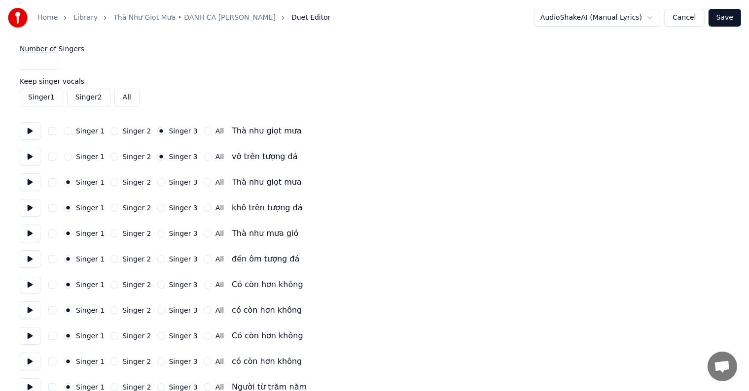
click at [164, 179] on button "Singer 3" at bounding box center [161, 182] width 8 height 8
click at [169, 208] on label "Singer 3" at bounding box center [183, 208] width 29 height 7
click at [165, 208] on button "Singer 3" at bounding box center [161, 208] width 8 height 8
click at [169, 234] on label "Singer 3" at bounding box center [183, 233] width 29 height 7
click at [165, 234] on button "Singer 3" at bounding box center [161, 234] width 8 height 8
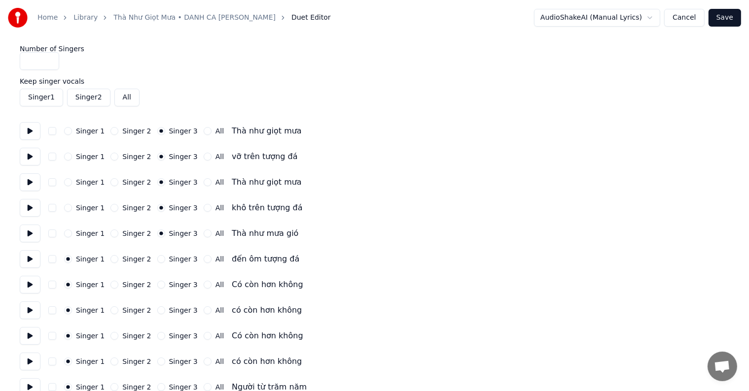
click at [170, 256] on label "Singer 3" at bounding box center [183, 259] width 29 height 7
click at [165, 255] on button "Singer 3" at bounding box center [161, 259] width 8 height 8
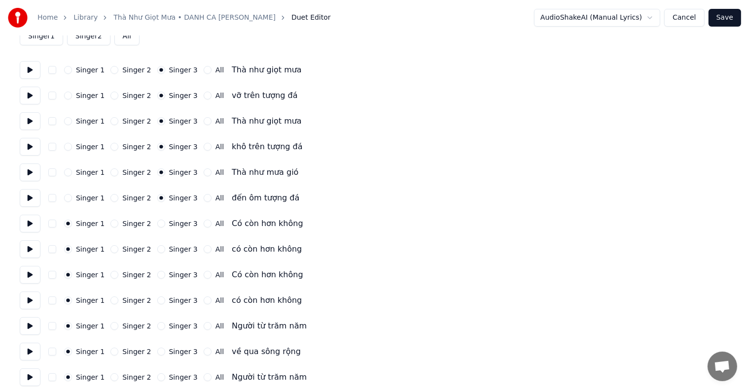
scroll to position [99, 0]
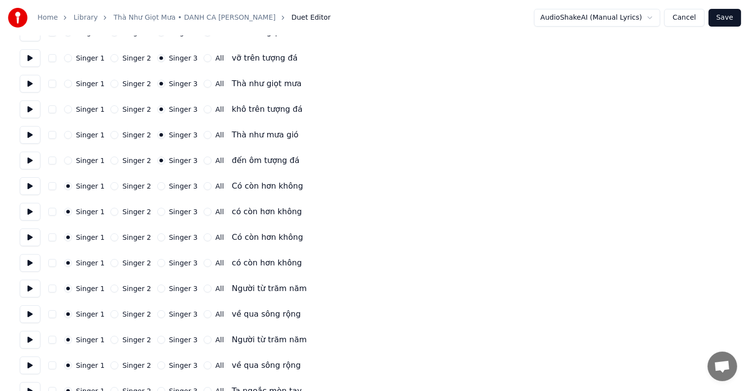
click at [170, 186] on label "Singer 3" at bounding box center [183, 186] width 29 height 7
click at [165, 186] on button "Singer 3" at bounding box center [161, 186] width 8 height 8
click at [170, 210] on label "Singer 3" at bounding box center [183, 211] width 29 height 7
click at [165, 210] on button "Singer 3" at bounding box center [161, 212] width 8 height 8
click at [170, 239] on label "Singer 3" at bounding box center [183, 237] width 29 height 7
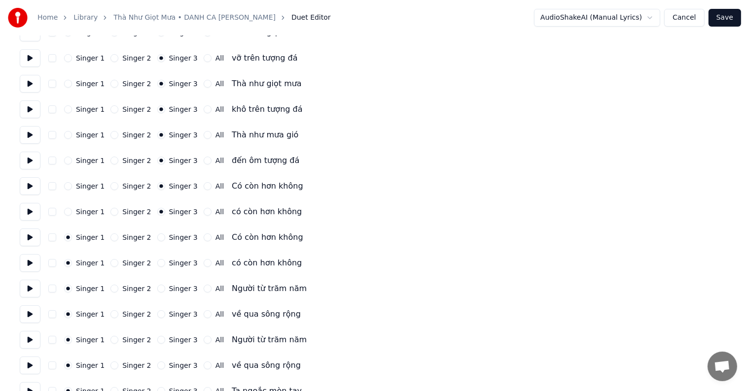
click at [165, 239] on button "Singer 3" at bounding box center [161, 238] width 8 height 8
click at [171, 263] on label "Singer 3" at bounding box center [183, 263] width 29 height 7
click at [165, 263] on button "Singer 3" at bounding box center [161, 263] width 8 height 8
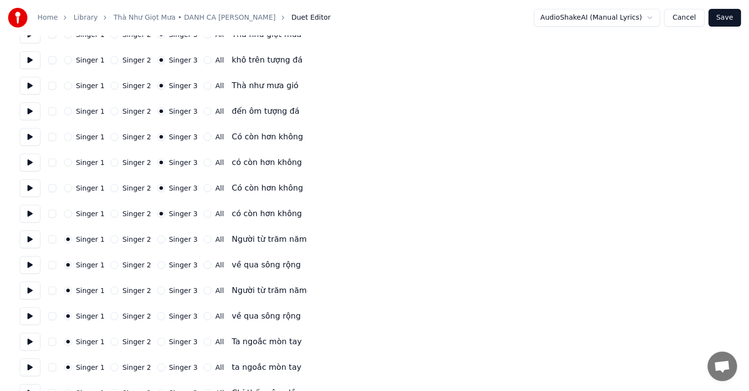
scroll to position [197, 0]
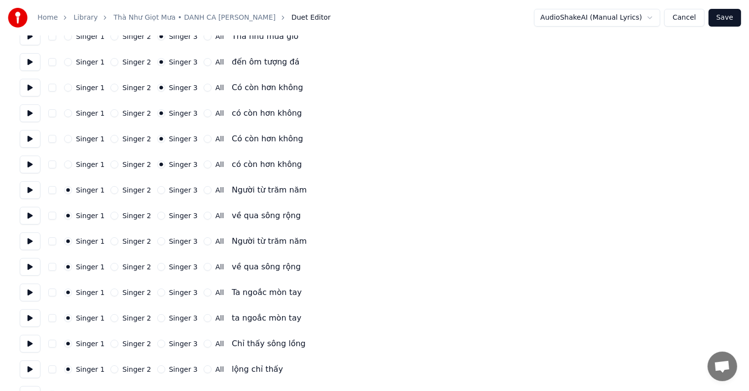
click at [169, 189] on label "Singer 3" at bounding box center [183, 190] width 29 height 7
click at [165, 189] on button "Singer 3" at bounding box center [161, 190] width 8 height 8
click at [171, 214] on label "Singer 3" at bounding box center [183, 215] width 29 height 7
click at [165, 214] on button "Singer 3" at bounding box center [161, 216] width 8 height 8
click at [171, 240] on label "Singer 3" at bounding box center [183, 241] width 29 height 7
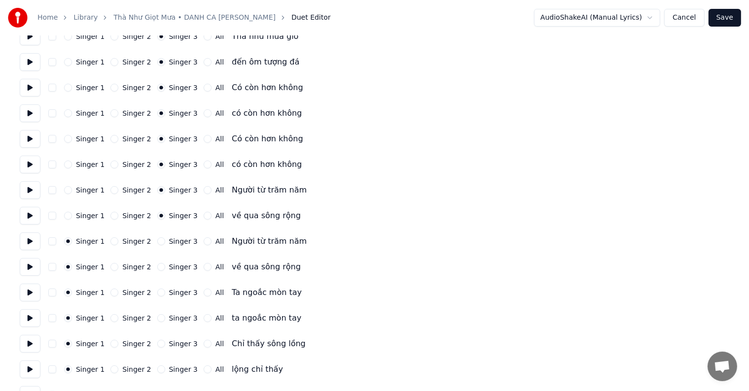
click at [165, 240] on button "Singer 3" at bounding box center [161, 242] width 8 height 8
click at [171, 266] on label "Singer 3" at bounding box center [183, 267] width 29 height 7
click at [165, 266] on button "Singer 3" at bounding box center [161, 267] width 8 height 8
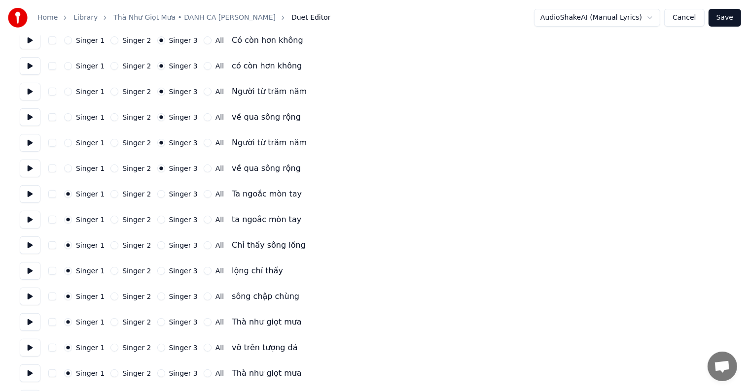
click at [171, 197] on label "Singer 3" at bounding box center [183, 194] width 29 height 7
click at [165, 197] on button "Singer 3" at bounding box center [161, 194] width 8 height 8
click at [171, 219] on label "Singer 3" at bounding box center [183, 219] width 29 height 7
click at [165, 219] on button "Singer 3" at bounding box center [161, 220] width 8 height 8
click at [171, 244] on label "Singer 3" at bounding box center [183, 245] width 29 height 7
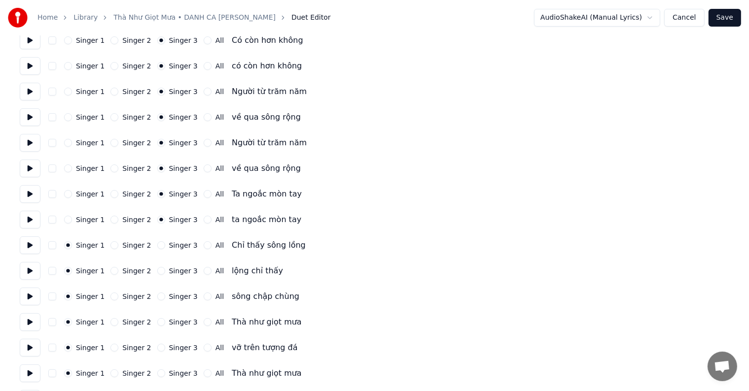
click at [165, 244] on button "Singer 3" at bounding box center [161, 245] width 8 height 8
click at [171, 268] on label "Singer 3" at bounding box center [183, 271] width 29 height 7
click at [165, 268] on button "Singer 3" at bounding box center [161, 271] width 8 height 8
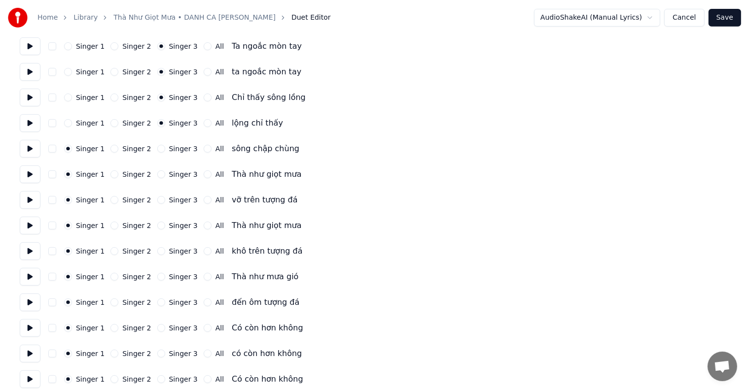
click at [172, 147] on label "Singer 3" at bounding box center [183, 148] width 29 height 7
click at [165, 147] on button "Singer 3" at bounding box center [161, 149] width 8 height 8
click at [171, 177] on label "Singer 3" at bounding box center [183, 174] width 29 height 7
click at [165, 177] on button "Singer 3" at bounding box center [161, 175] width 8 height 8
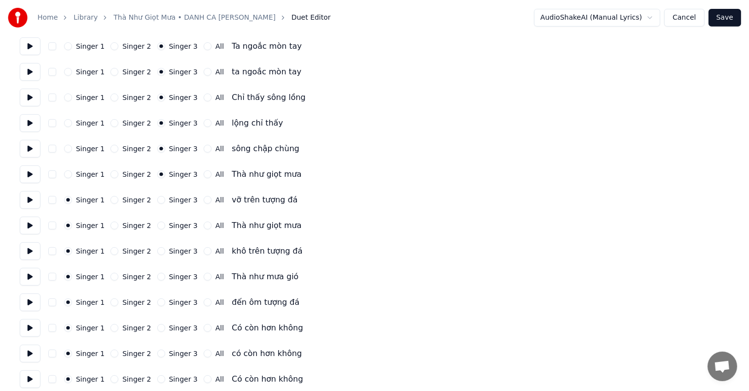
click at [170, 198] on label "Singer 3" at bounding box center [183, 200] width 29 height 7
click at [165, 198] on button "Singer 3" at bounding box center [161, 200] width 8 height 8
click at [170, 224] on label "Singer 3" at bounding box center [183, 225] width 29 height 7
click at [165, 224] on button "Singer 3" at bounding box center [161, 226] width 8 height 8
click at [170, 251] on label "Singer 3" at bounding box center [183, 251] width 29 height 7
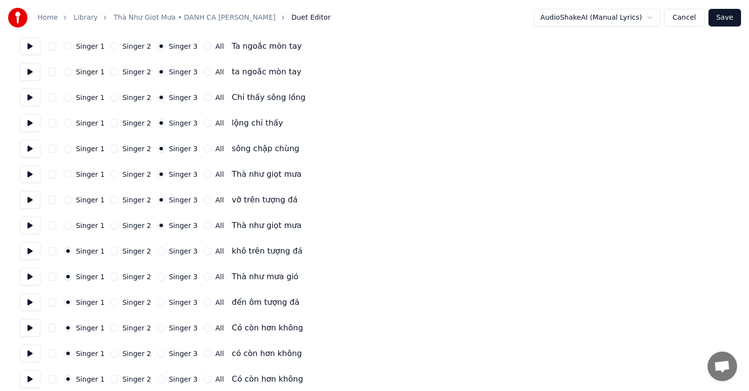
click at [165, 251] on button "Singer 3" at bounding box center [161, 251] width 8 height 8
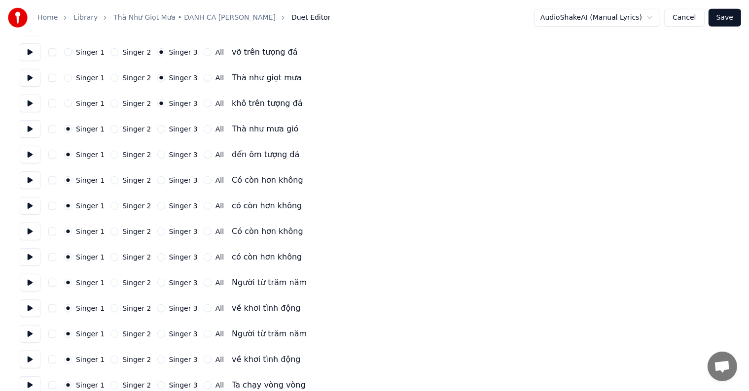
click at [174, 154] on label "Singer 3" at bounding box center [183, 154] width 29 height 7
click at [165, 154] on button "Singer 3" at bounding box center [161, 155] width 8 height 8
click at [173, 127] on label "Singer 3" at bounding box center [183, 129] width 29 height 7
click at [165, 127] on button "Singer 3" at bounding box center [161, 129] width 8 height 8
click at [170, 181] on label "Singer 3" at bounding box center [183, 180] width 29 height 7
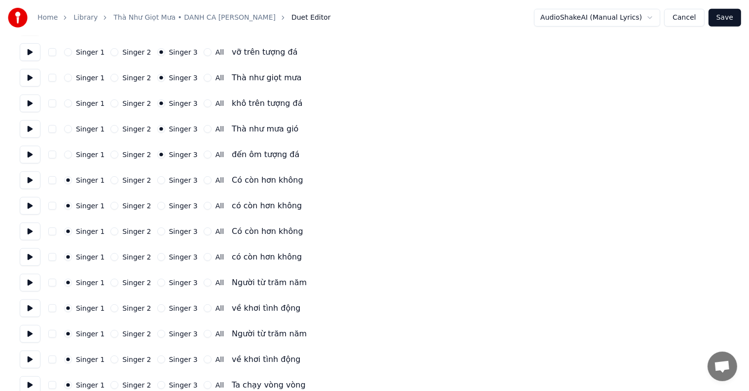
click at [165, 181] on button "Singer 3" at bounding box center [161, 180] width 8 height 8
click at [169, 204] on label "Singer 3" at bounding box center [183, 206] width 29 height 7
click at [165, 204] on button "Singer 3" at bounding box center [161, 206] width 8 height 8
click at [169, 230] on label "Singer 3" at bounding box center [183, 231] width 29 height 7
click at [165, 230] on button "Singer 3" at bounding box center [161, 232] width 8 height 8
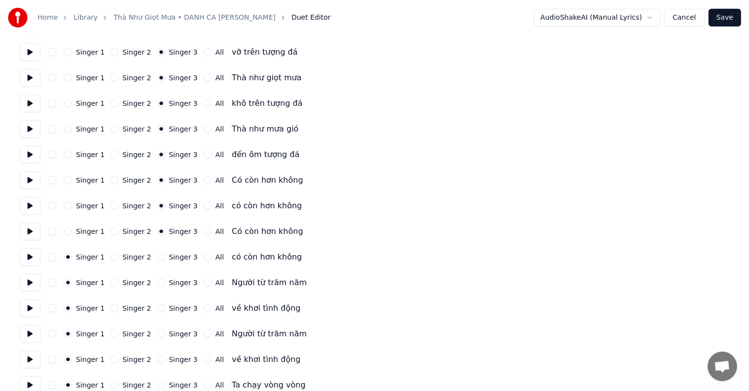
click at [166, 252] on div "Singer 1 Singer 2 Singer 3 All có còn hơn không" at bounding box center [374, 257] width 709 height 18
click at [169, 260] on label "Singer 3" at bounding box center [183, 257] width 29 height 7
click at [165, 260] on button "Singer 3" at bounding box center [161, 257] width 8 height 8
click at [169, 280] on label "Singer 3" at bounding box center [183, 282] width 29 height 7
click at [165, 280] on button "Singer 3" at bounding box center [161, 283] width 8 height 8
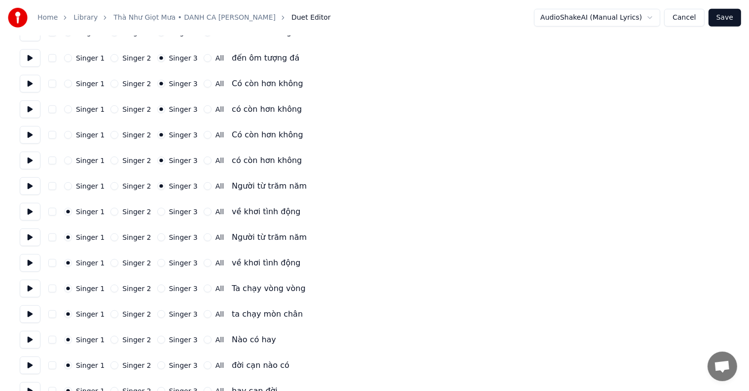
scroll to position [739, 0]
click at [171, 158] on label "Singer 3" at bounding box center [183, 160] width 29 height 7
click at [165, 158] on button "Singer 3" at bounding box center [161, 161] width 8 height 8
click at [171, 185] on label "Singer 3" at bounding box center [183, 186] width 29 height 7
click at [165, 185] on button "Singer 3" at bounding box center [161, 186] width 8 height 8
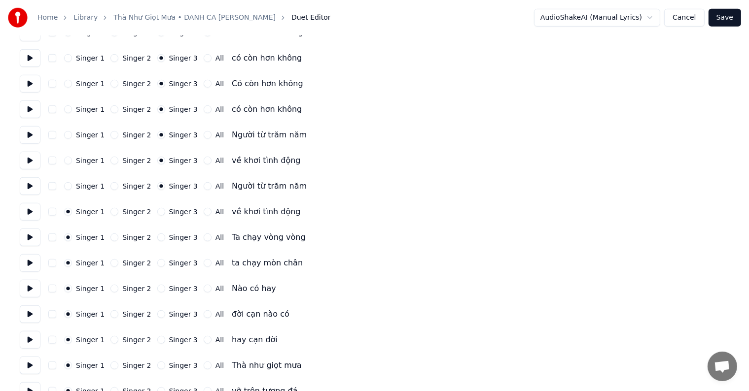
click at [171, 211] on label "Singer 3" at bounding box center [183, 211] width 29 height 7
click at [165, 211] on button "Singer 3" at bounding box center [161, 212] width 8 height 8
click at [169, 241] on label "Singer 3" at bounding box center [183, 237] width 29 height 7
click at [165, 241] on button "Singer 3" at bounding box center [161, 238] width 8 height 8
click at [169, 264] on label "Singer 3" at bounding box center [183, 263] width 29 height 7
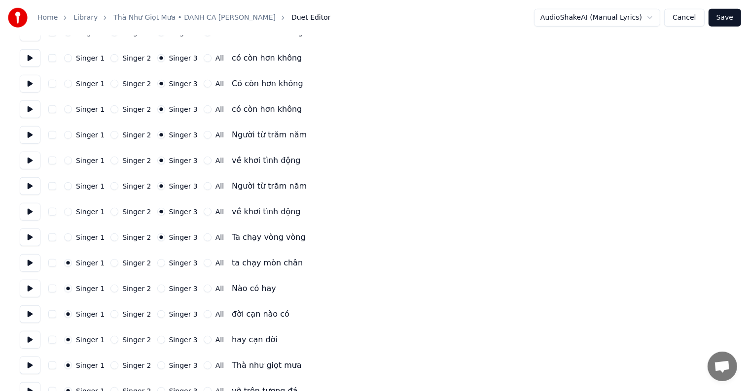
click at [165, 264] on button "Singer 3" at bounding box center [161, 263] width 8 height 8
click at [169, 287] on label "Singer 3" at bounding box center [183, 288] width 29 height 7
click at [165, 287] on button "Singer 3" at bounding box center [161, 289] width 8 height 8
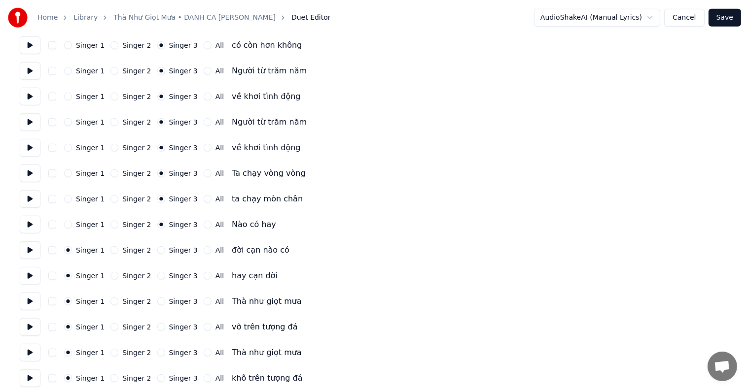
scroll to position [838, 0]
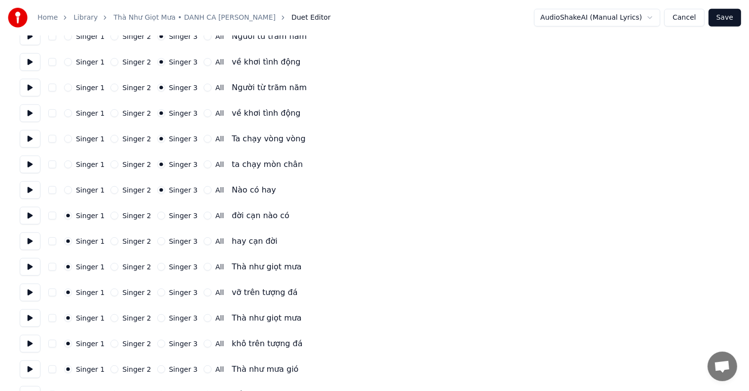
drag, startPoint x: 172, startPoint y: 215, endPoint x: 170, endPoint y: 229, distance: 14.1
click at [172, 215] on label "Singer 3" at bounding box center [183, 215] width 29 height 7
click at [165, 215] on button "Singer 3" at bounding box center [161, 216] width 8 height 8
click at [170, 242] on label "Singer 3" at bounding box center [183, 241] width 29 height 7
click at [165, 242] on button "Singer 3" at bounding box center [161, 242] width 8 height 8
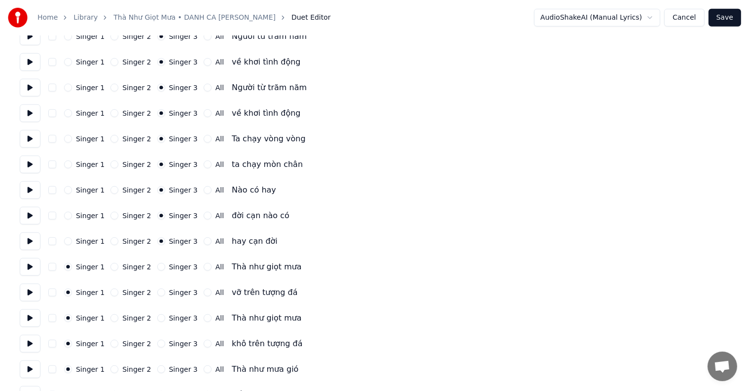
click at [170, 266] on label "Singer 3" at bounding box center [183, 267] width 29 height 7
click at [165, 266] on button "Singer 3" at bounding box center [161, 267] width 8 height 8
click at [170, 291] on label "Singer 3" at bounding box center [183, 292] width 29 height 7
click at [165, 291] on button "Singer 3" at bounding box center [161, 293] width 8 height 8
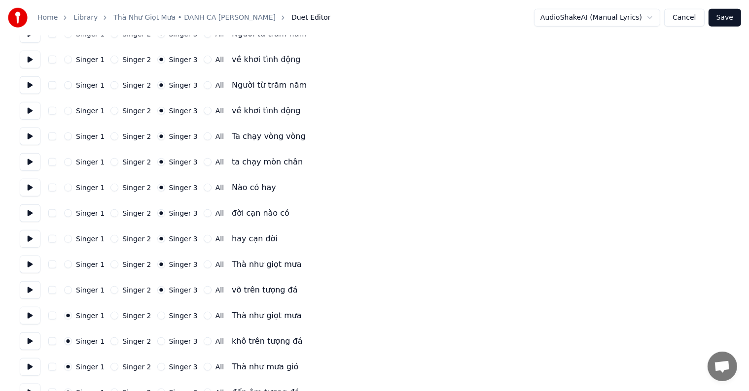
scroll to position [936, 0]
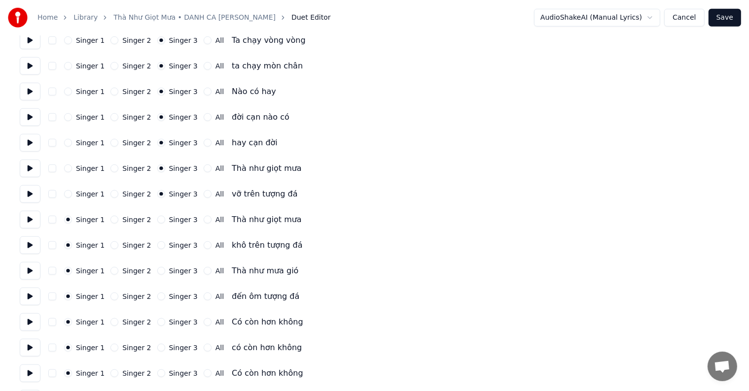
click at [174, 217] on label "Singer 3" at bounding box center [183, 219] width 29 height 7
click at [165, 217] on button "Singer 3" at bounding box center [161, 220] width 8 height 8
click at [170, 246] on label "Singer 3" at bounding box center [183, 245] width 29 height 7
click at [165, 246] on button "Singer 3" at bounding box center [161, 245] width 8 height 8
click at [169, 273] on label "Singer 3" at bounding box center [183, 271] width 29 height 7
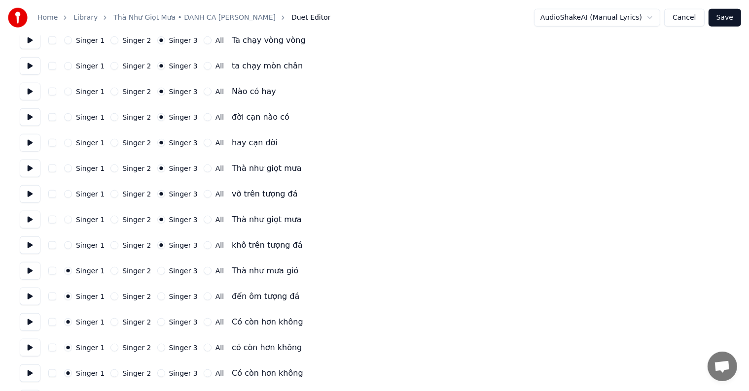
click at [165, 273] on button "Singer 3" at bounding box center [161, 271] width 8 height 8
click at [168, 288] on div "Singer 1 Singer 2 Singer 3 All đến ôm tượng đá" at bounding box center [374, 297] width 709 height 18
click at [170, 294] on label "Singer 3" at bounding box center [183, 296] width 29 height 7
click at [165, 294] on button "Singer 3" at bounding box center [161, 297] width 8 height 8
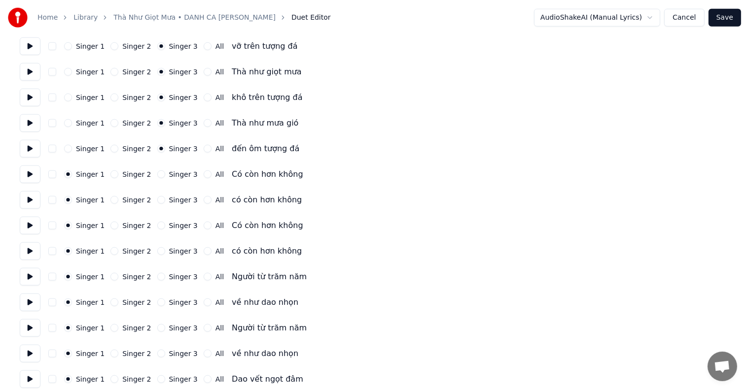
click at [169, 174] on label "Singer 3" at bounding box center [183, 174] width 29 height 7
click at [165, 174] on button "Singer 3" at bounding box center [161, 175] width 8 height 8
click at [170, 197] on div "Singer 1 Singer 2 Singer 3 All có còn hơn không" at bounding box center [374, 200] width 709 height 18
click at [170, 202] on label "Singer 3" at bounding box center [183, 200] width 29 height 7
click at [165, 202] on button "Singer 3" at bounding box center [161, 200] width 8 height 8
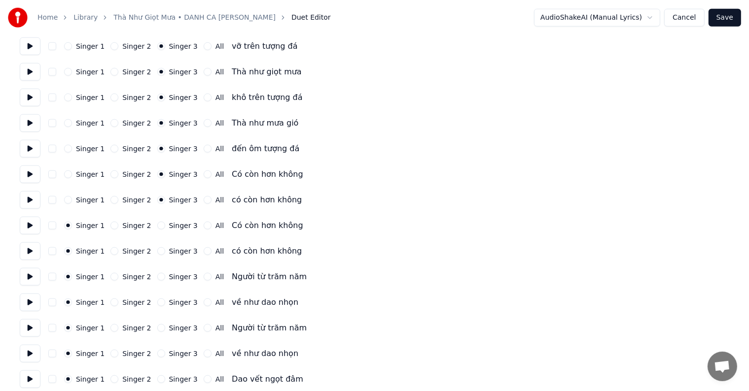
click at [169, 224] on label "Singer 3" at bounding box center [183, 225] width 29 height 7
click at [165, 224] on button "Singer 3" at bounding box center [161, 226] width 8 height 8
click at [169, 252] on label "Singer 3" at bounding box center [183, 251] width 29 height 7
click at [165, 252] on button "Singer 3" at bounding box center [161, 251] width 8 height 8
click at [169, 276] on label "Singer 3" at bounding box center [183, 276] width 29 height 7
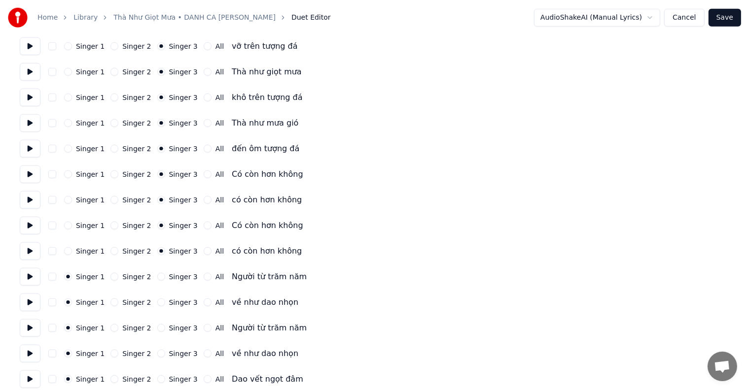
click at [165, 276] on button "Singer 3" at bounding box center [161, 277] width 8 height 8
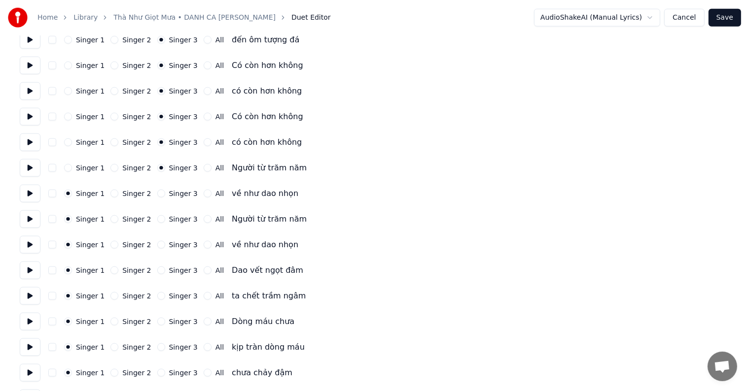
scroll to position [1232, 0]
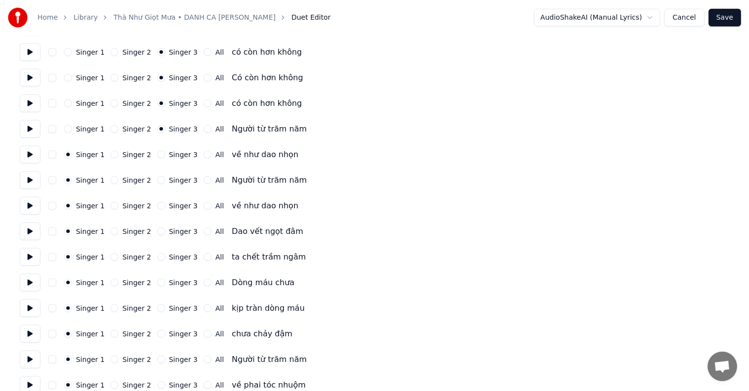
click at [170, 156] on label "Singer 3" at bounding box center [183, 154] width 29 height 7
click at [165, 156] on button "Singer 3" at bounding box center [161, 155] width 8 height 8
click at [170, 175] on div "Singer 1 Singer 2 Singer 3 All Người từ trăm năm" at bounding box center [374, 180] width 709 height 18
click at [169, 183] on label "Singer 3" at bounding box center [183, 180] width 29 height 7
click at [165, 183] on button "Singer 3" at bounding box center [161, 180] width 8 height 8
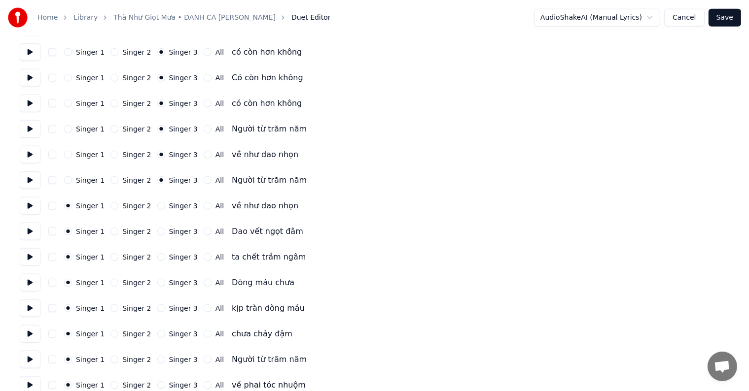
click at [169, 207] on label "Singer 3" at bounding box center [183, 206] width 29 height 7
click at [165, 207] on button "Singer 3" at bounding box center [161, 206] width 8 height 8
click at [169, 229] on label "Singer 3" at bounding box center [183, 231] width 29 height 7
click at [165, 229] on button "Singer 3" at bounding box center [161, 232] width 8 height 8
click at [169, 250] on div "Singer 1 Singer 2 Singer 3 All ta chết trầm ngâm" at bounding box center [374, 257] width 709 height 18
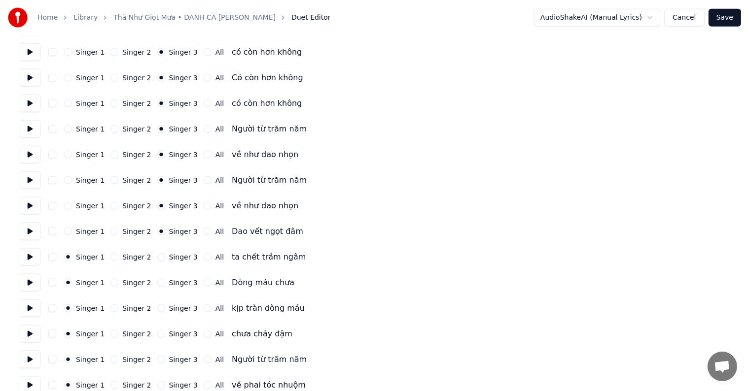
click at [169, 256] on label "Singer 3" at bounding box center [183, 257] width 29 height 7
click at [165, 256] on button "Singer 3" at bounding box center [161, 257] width 8 height 8
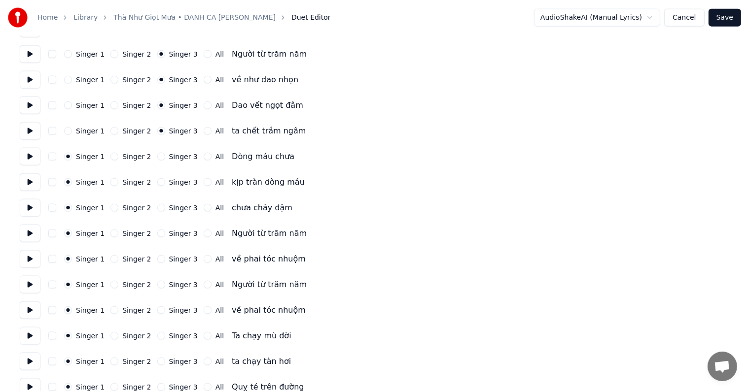
scroll to position [1380, 0]
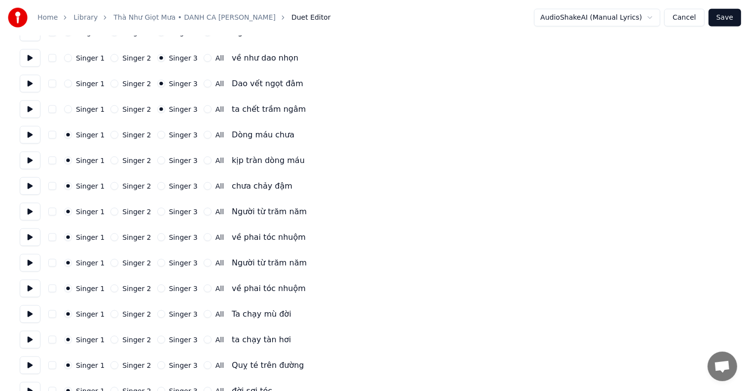
click at [175, 136] on label "Singer 3" at bounding box center [183, 135] width 29 height 7
click at [165, 136] on button "Singer 3" at bounding box center [161, 135] width 8 height 8
click at [171, 158] on label "Singer 3" at bounding box center [183, 160] width 29 height 7
click at [165, 158] on button "Singer 3" at bounding box center [161, 161] width 8 height 8
click at [169, 183] on label "Singer 3" at bounding box center [183, 186] width 29 height 7
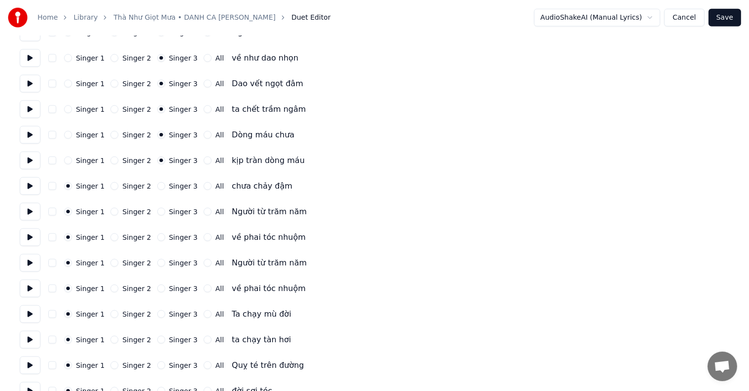
click at [165, 183] on button "Singer 3" at bounding box center [161, 186] width 8 height 8
click at [169, 207] on div "Singer 1 Singer 2 Singer 3 All Người từ trăm năm" at bounding box center [374, 212] width 709 height 18
click at [170, 210] on label "Singer 3" at bounding box center [183, 211] width 29 height 7
click at [165, 210] on button "Singer 3" at bounding box center [161, 212] width 8 height 8
click at [170, 236] on label "Singer 3" at bounding box center [183, 237] width 29 height 7
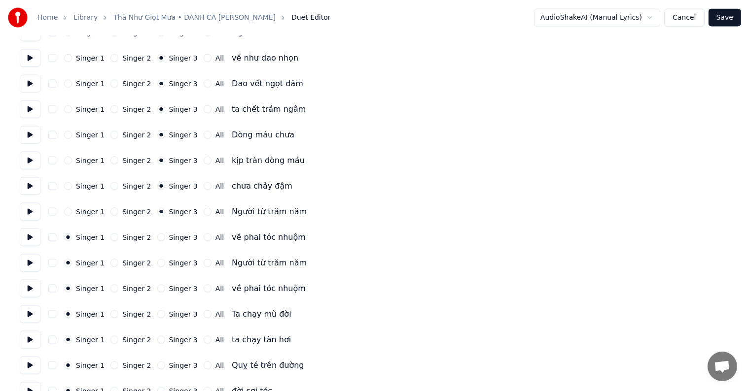
click at [165, 236] on button "Singer 3" at bounding box center [161, 238] width 8 height 8
click at [170, 265] on label "Singer 3" at bounding box center [183, 263] width 29 height 7
click at [165, 265] on button "Singer 3" at bounding box center [161, 263] width 8 height 8
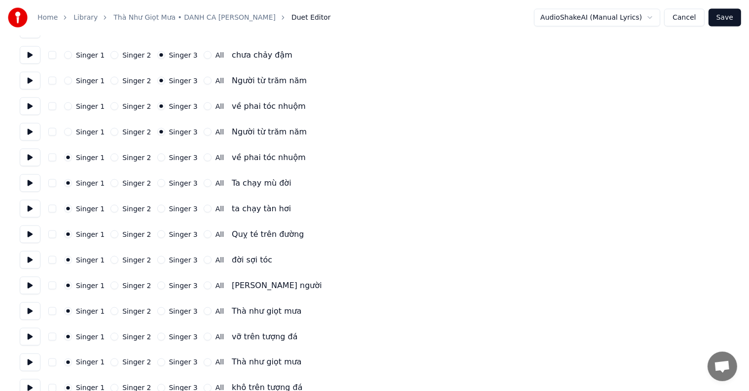
scroll to position [1528, 0]
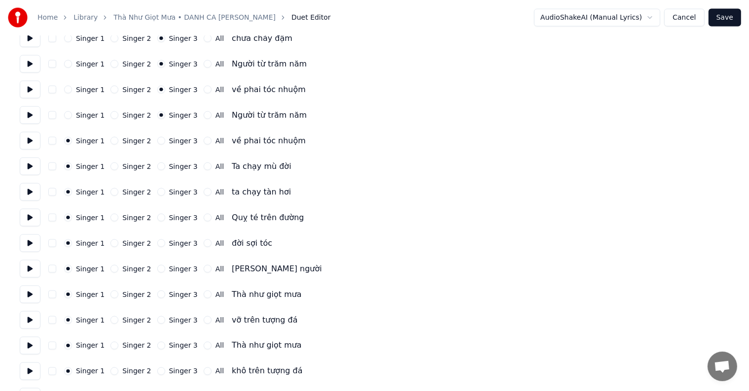
click at [171, 137] on label "Singer 3" at bounding box center [183, 140] width 29 height 7
click at [165, 137] on button "Singer 3" at bounding box center [161, 141] width 8 height 8
click at [170, 166] on label "Singer 3" at bounding box center [183, 166] width 29 height 7
click at [165, 166] on button "Singer 3" at bounding box center [161, 167] width 8 height 8
click at [170, 192] on label "Singer 3" at bounding box center [183, 192] width 29 height 7
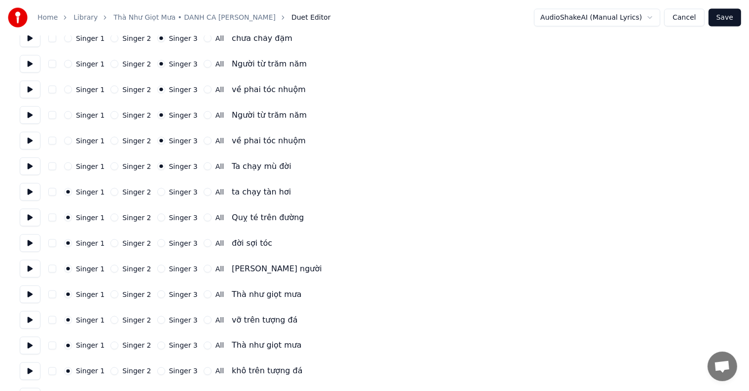
click at [165, 192] on button "Singer 3" at bounding box center [161, 192] width 8 height 8
click at [170, 219] on label "Singer 3" at bounding box center [183, 217] width 29 height 7
click at [165, 219] on button "Singer 3" at bounding box center [161, 218] width 8 height 8
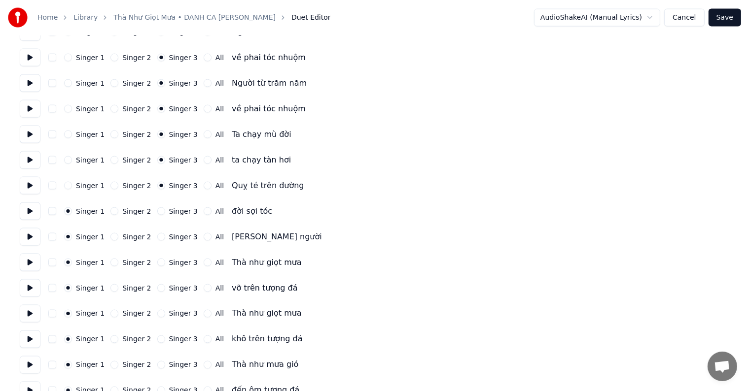
scroll to position [1577, 0]
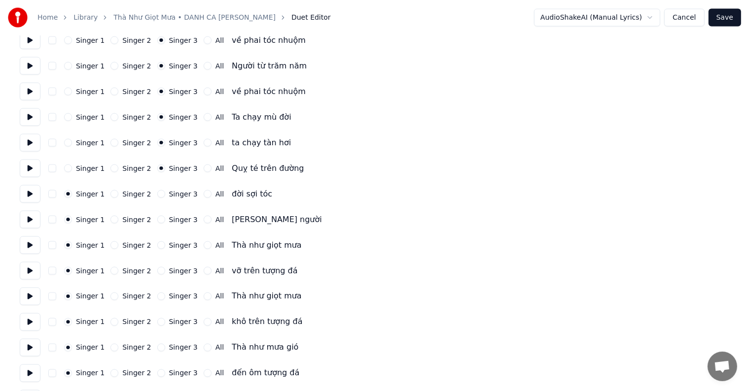
click at [171, 199] on div "Singer 1 Singer 2 Singer 3 All đời sợi tóc" at bounding box center [374, 194] width 709 height 18
click at [171, 193] on label "Singer 3" at bounding box center [183, 194] width 29 height 7
click at [165, 193] on button "Singer 3" at bounding box center [161, 194] width 8 height 8
click at [171, 221] on label "Singer 3" at bounding box center [183, 219] width 29 height 7
click at [165, 221] on button "Singer 3" at bounding box center [161, 220] width 8 height 8
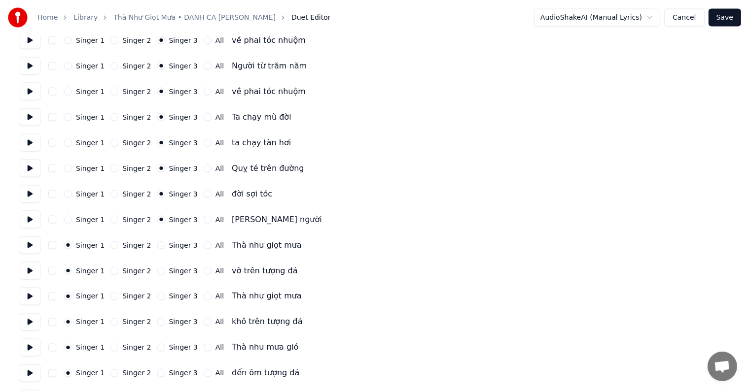
click at [172, 246] on label "Singer 3" at bounding box center [183, 245] width 29 height 7
click at [165, 246] on button "Singer 3" at bounding box center [161, 245] width 8 height 8
click at [171, 273] on label "Singer 3" at bounding box center [183, 271] width 29 height 7
click at [165, 273] on button "Singer 3" at bounding box center [161, 271] width 8 height 8
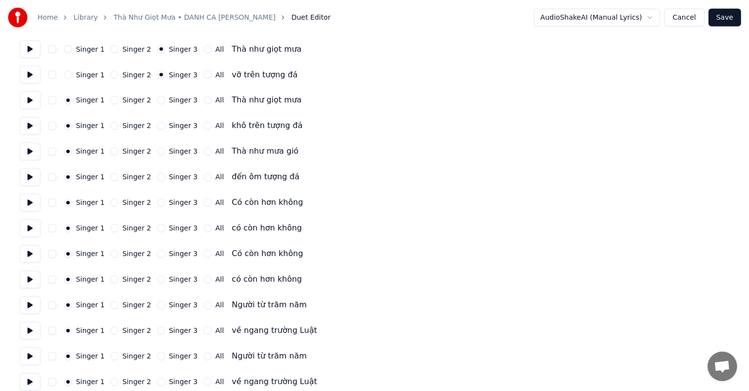
scroll to position [1774, 0]
click at [171, 100] on label "Singer 3" at bounding box center [183, 99] width 29 height 7
click at [165, 100] on button "Singer 3" at bounding box center [161, 100] width 8 height 8
click at [169, 125] on label "Singer 3" at bounding box center [183, 125] width 29 height 7
click at [165, 125] on button "Singer 3" at bounding box center [161, 125] width 8 height 8
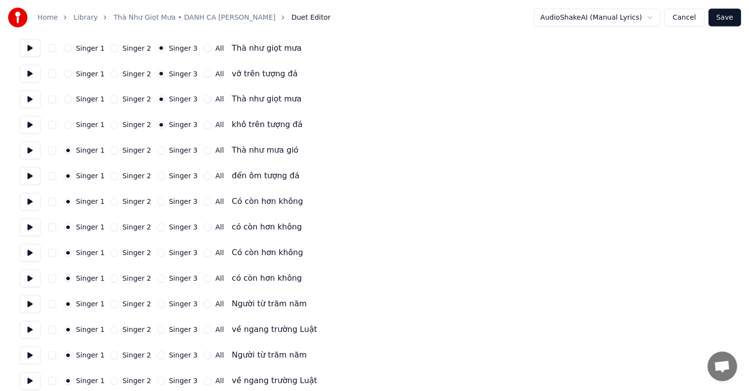
click at [169, 152] on label "Singer 3" at bounding box center [183, 150] width 29 height 7
click at [165, 152] on button "Singer 3" at bounding box center [161, 151] width 8 height 8
click at [171, 177] on label "Singer 3" at bounding box center [183, 176] width 29 height 7
click at [165, 177] on button "Singer 3" at bounding box center [161, 176] width 8 height 8
click at [171, 204] on label "Singer 3" at bounding box center [183, 202] width 29 height 7
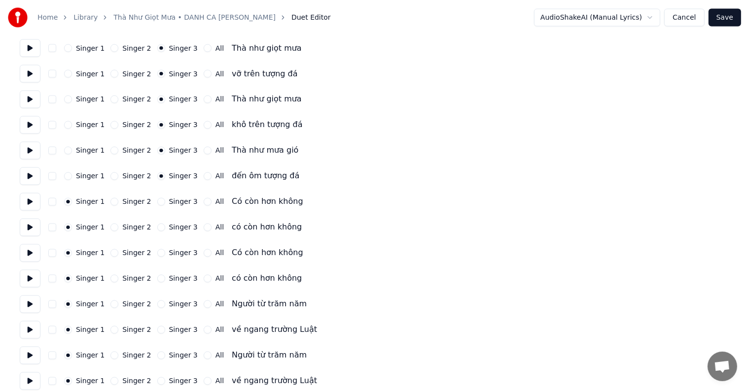
click at [165, 204] on button "Singer 3" at bounding box center [161, 202] width 8 height 8
click at [170, 225] on label "Singer 3" at bounding box center [183, 227] width 29 height 7
click at [165, 225] on button "Singer 3" at bounding box center [161, 228] width 8 height 8
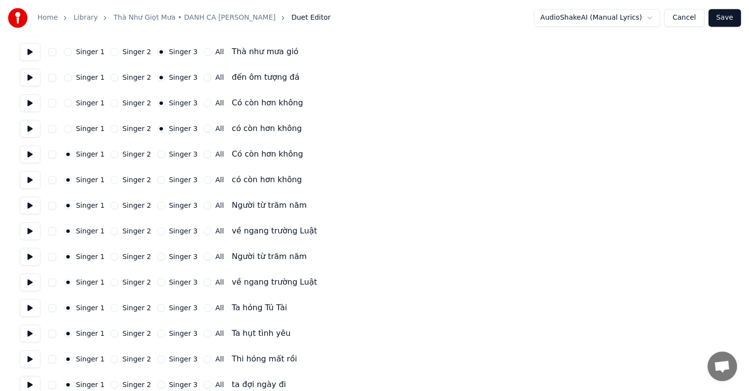
click at [169, 153] on label "Singer 3" at bounding box center [183, 154] width 29 height 7
click at [165, 153] on button "Singer 3" at bounding box center [161, 155] width 8 height 8
click at [170, 177] on label "Singer 3" at bounding box center [183, 180] width 29 height 7
click at [165, 177] on button "Singer 3" at bounding box center [161, 180] width 8 height 8
click at [169, 205] on label "Singer 3" at bounding box center [183, 206] width 29 height 7
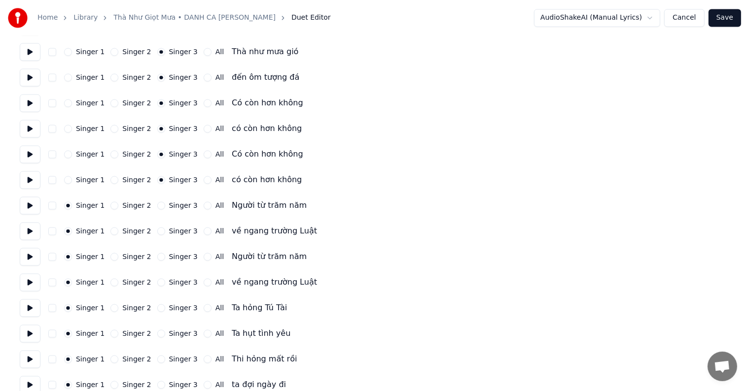
click at [165, 205] on button "Singer 3" at bounding box center [161, 206] width 8 height 8
click at [169, 228] on label "Singer 3" at bounding box center [183, 231] width 29 height 7
click at [165, 228] on button "Singer 3" at bounding box center [161, 232] width 8 height 8
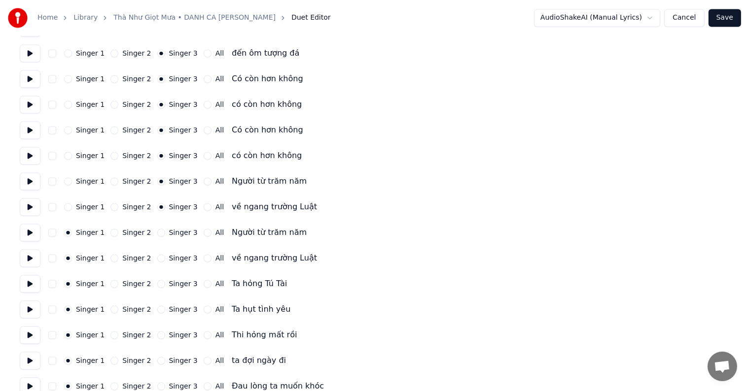
scroll to position [2020, 0]
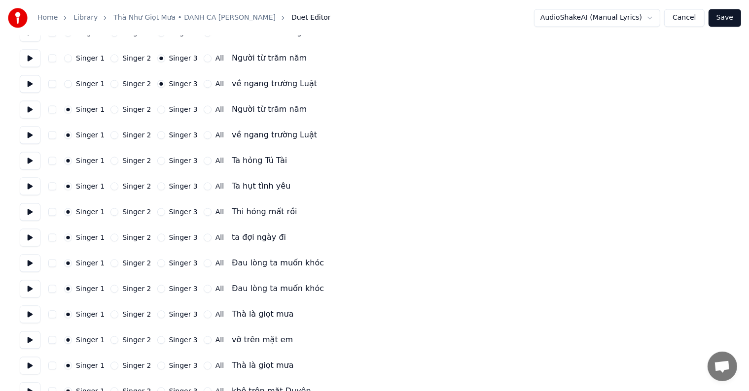
click at [173, 109] on label "Singer 3" at bounding box center [183, 109] width 29 height 7
click at [165, 109] on button "Singer 3" at bounding box center [161, 109] width 8 height 8
click at [173, 136] on label "Singer 3" at bounding box center [183, 135] width 29 height 7
click at [165, 136] on button "Singer 3" at bounding box center [161, 135] width 8 height 8
click at [173, 164] on label "Singer 3" at bounding box center [183, 160] width 29 height 7
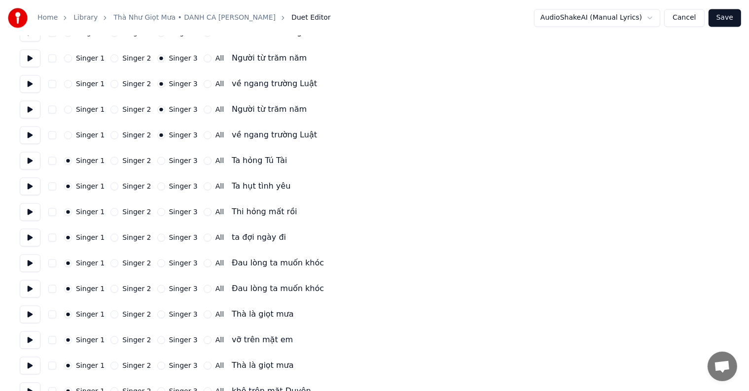
click at [165, 164] on button "Singer 3" at bounding box center [161, 161] width 8 height 8
click at [174, 187] on label "Singer 3" at bounding box center [183, 186] width 29 height 7
click at [165, 187] on button "Singer 3" at bounding box center [161, 186] width 8 height 8
click at [174, 213] on label "Singer 3" at bounding box center [183, 211] width 29 height 7
click at [165, 213] on button "Singer 3" at bounding box center [161, 212] width 8 height 8
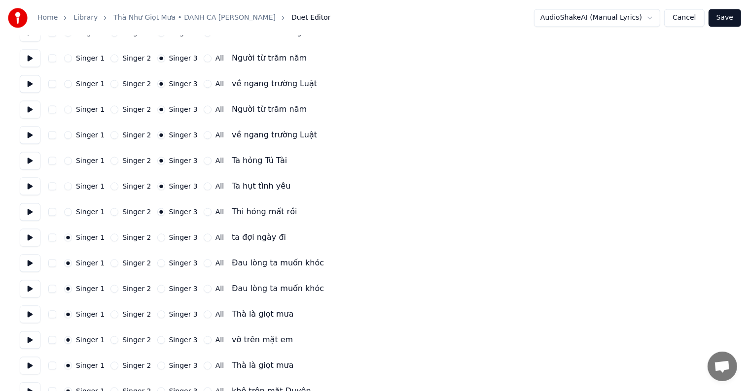
click at [173, 238] on label "Singer 3" at bounding box center [183, 237] width 29 height 7
click at [165, 238] on button "Singer 3" at bounding box center [161, 238] width 8 height 8
click at [172, 256] on div "Singer 1 Singer 2 Singer 3 All Đau lòng ta muốn khóc" at bounding box center [374, 263] width 709 height 18
click at [170, 262] on label "Singer 3" at bounding box center [183, 263] width 29 height 7
click at [165, 262] on button "Singer 3" at bounding box center [161, 263] width 8 height 8
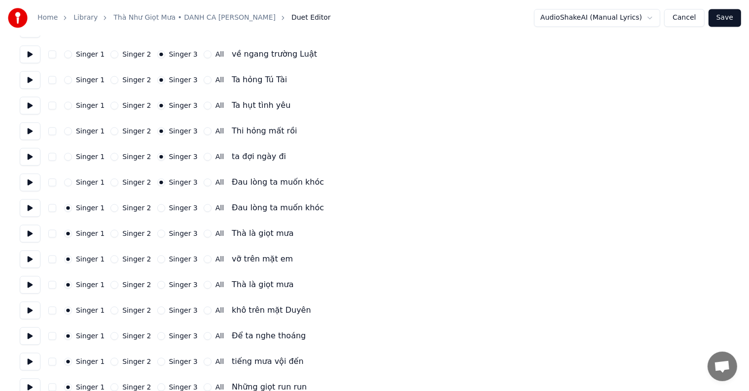
scroll to position [2168, 0]
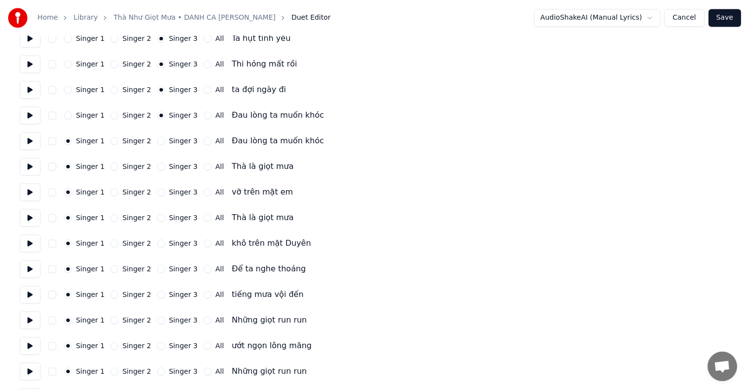
click at [173, 140] on label "Singer 3" at bounding box center [183, 140] width 29 height 7
click at [165, 140] on button "Singer 3" at bounding box center [161, 141] width 8 height 8
drag, startPoint x: 173, startPoint y: 168, endPoint x: 172, endPoint y: 185, distance: 17.3
click at [173, 169] on label "Singer 3" at bounding box center [183, 166] width 29 height 7
click at [165, 169] on button "Singer 3" at bounding box center [161, 167] width 8 height 8
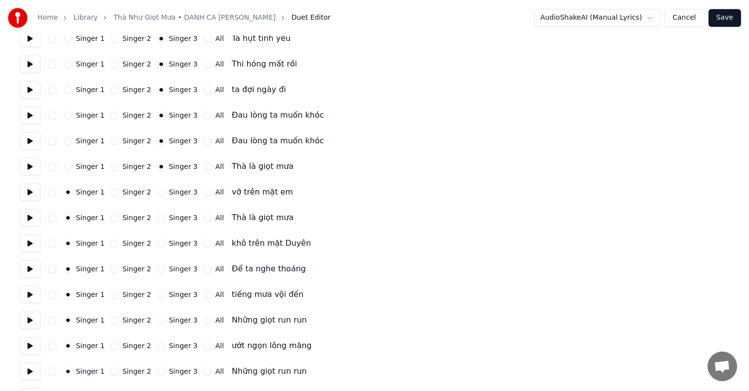
click at [172, 195] on label "Singer 3" at bounding box center [183, 192] width 29 height 7
click at [165, 195] on button "Singer 3" at bounding box center [161, 192] width 8 height 8
click at [171, 225] on div "Singer 1 Singer 2 Singer 3 All Thà là giọt mưa" at bounding box center [374, 218] width 709 height 18
click at [170, 215] on label "Singer 3" at bounding box center [183, 217] width 29 height 7
click at [165, 215] on button "Singer 3" at bounding box center [161, 218] width 8 height 8
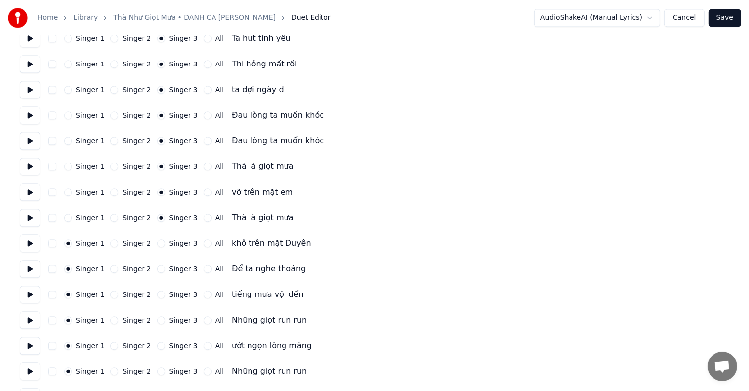
drag, startPoint x: 169, startPoint y: 244, endPoint x: 169, endPoint y: 250, distance: 5.4
click at [169, 246] on label "Singer 3" at bounding box center [183, 243] width 29 height 7
click at [165, 246] on button "Singer 3" at bounding box center [161, 243] width 8 height 8
click at [169, 270] on label "Singer 3" at bounding box center [183, 269] width 29 height 7
click at [165, 270] on button "Singer 3" at bounding box center [161, 269] width 8 height 8
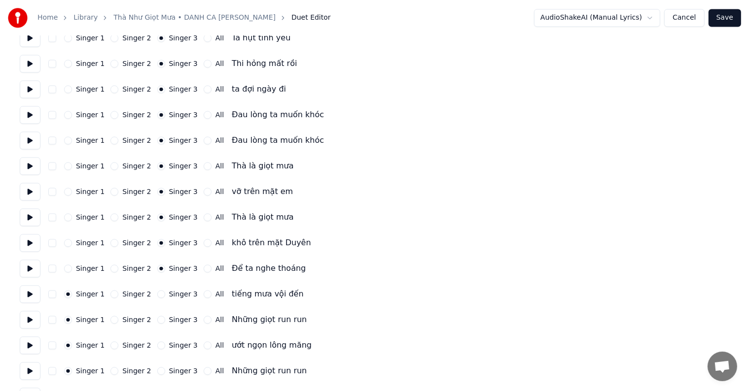
scroll to position [2295, 0]
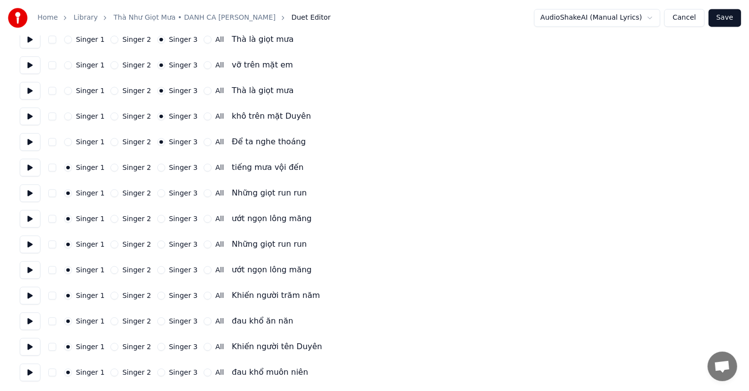
click at [176, 170] on label "Singer 3" at bounding box center [183, 167] width 29 height 7
click at [165, 170] on button "Singer 3" at bounding box center [161, 168] width 8 height 8
click at [174, 197] on label "Singer 3" at bounding box center [183, 193] width 29 height 7
click at [165, 197] on button "Singer 3" at bounding box center [161, 193] width 8 height 8
drag, startPoint x: 170, startPoint y: 216, endPoint x: 170, endPoint y: 227, distance: 10.8
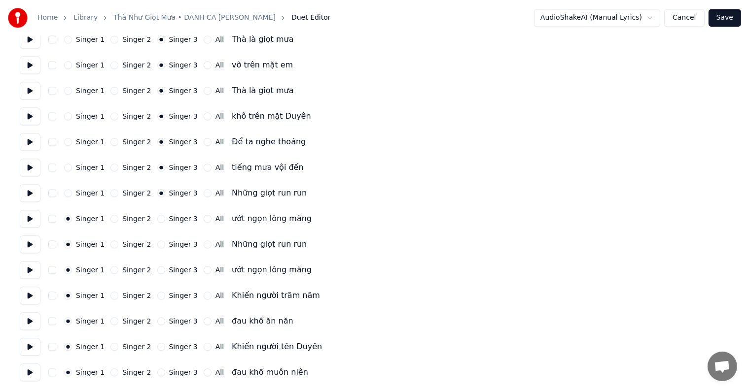
click at [170, 217] on label "Singer 3" at bounding box center [183, 218] width 29 height 7
click at [165, 217] on button "Singer 3" at bounding box center [161, 219] width 8 height 8
drag, startPoint x: 170, startPoint y: 241, endPoint x: 170, endPoint y: 255, distance: 13.8
click at [170, 243] on label "Singer 3" at bounding box center [183, 244] width 29 height 7
click at [165, 243] on button "Singer 3" at bounding box center [161, 244] width 8 height 8
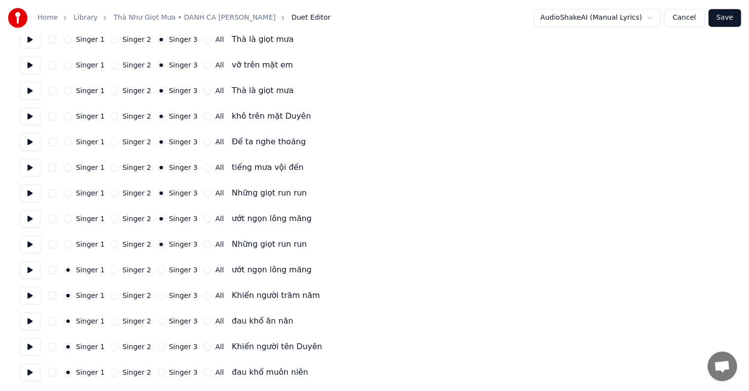
click at [171, 274] on div "Singer 1 Singer 2 Singer 3 All ướt ngọn lông măng" at bounding box center [374, 270] width 709 height 18
click at [172, 293] on label "Singer 3" at bounding box center [183, 295] width 29 height 7
click at [165, 293] on button "Singer 3" at bounding box center [161, 296] width 8 height 8
click at [171, 270] on label "Singer 3" at bounding box center [183, 270] width 29 height 7
click at [165, 270] on button "Singer 3" at bounding box center [161, 270] width 8 height 8
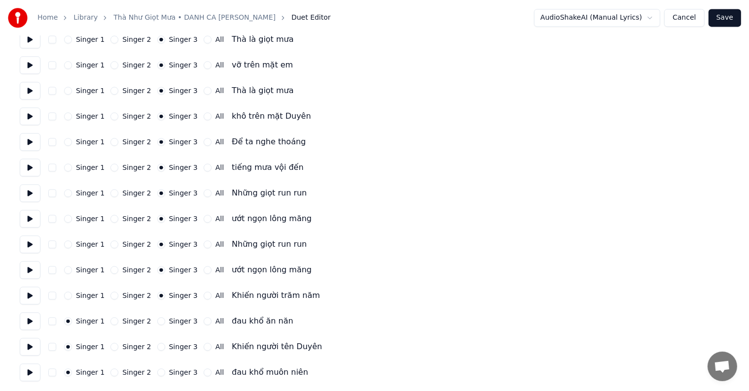
click at [175, 318] on label "Singer 3" at bounding box center [183, 321] width 29 height 7
click at [165, 318] on button "Singer 3" at bounding box center [161, 321] width 8 height 8
click at [169, 350] on label "Singer 3" at bounding box center [183, 346] width 29 height 7
click at [164, 350] on button "Singer 3" at bounding box center [161, 347] width 8 height 8
click at [171, 375] on label "Singer 3" at bounding box center [183, 372] width 29 height 7
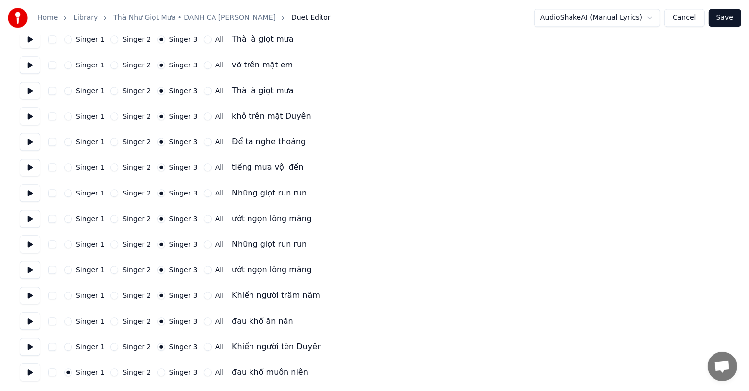
click at [165, 375] on button "Singer 3" at bounding box center [161, 373] width 8 height 8
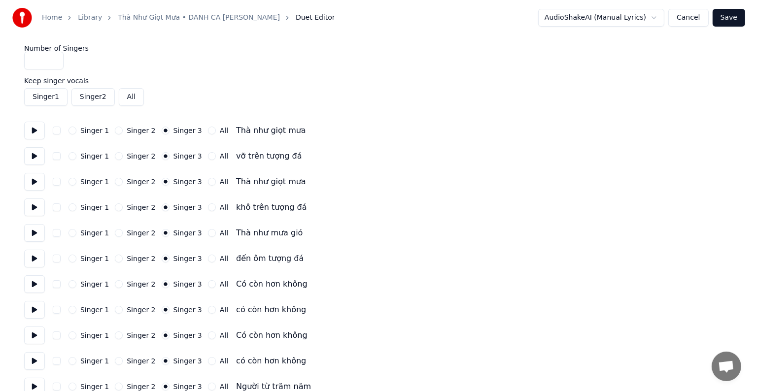
scroll to position [0, 0]
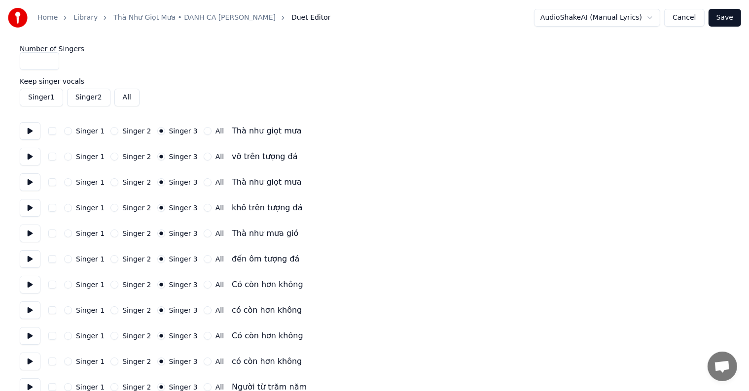
click at [724, 19] on button "Save" at bounding box center [724, 18] width 33 height 18
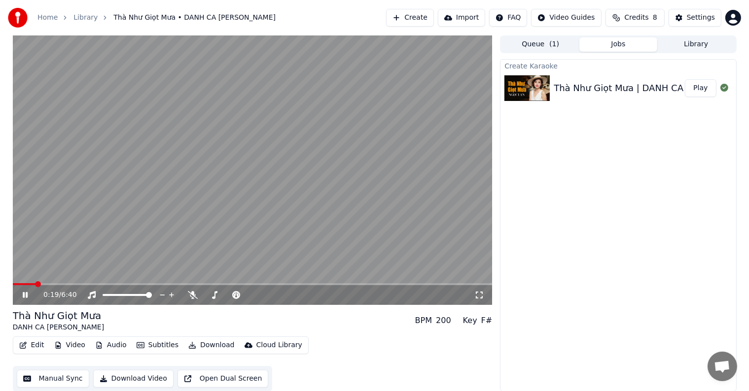
click at [35, 285] on span at bounding box center [38, 284] width 6 height 6
click at [51, 285] on span at bounding box center [53, 284] width 6 height 6
click at [49, 282] on span at bounding box center [52, 284] width 6 height 6
click at [700, 14] on div "Settings" at bounding box center [700, 18] width 28 height 10
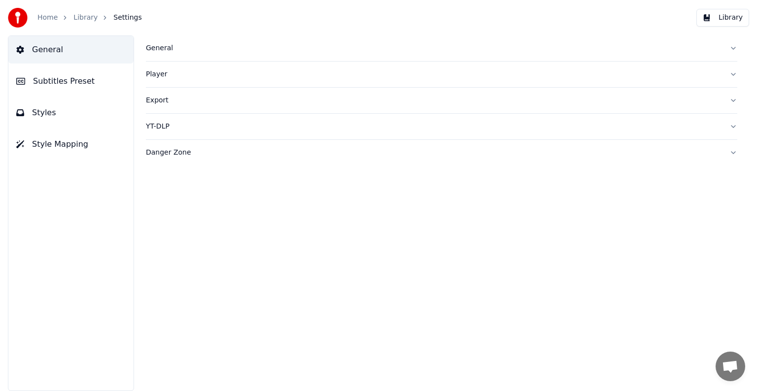
click at [87, 82] on button "Subtitles Preset" at bounding box center [70, 82] width 125 height 28
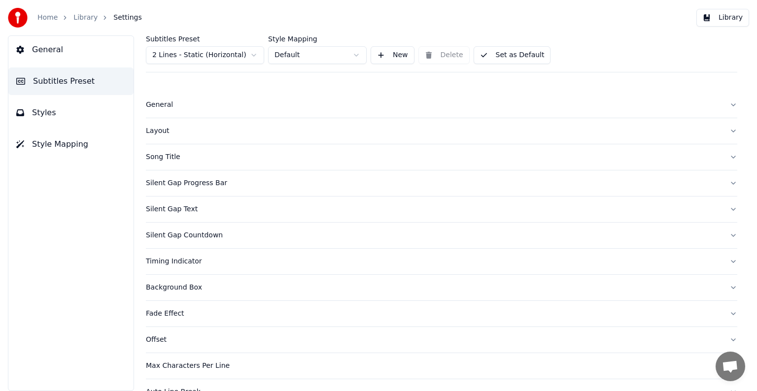
click at [172, 156] on div "Song Title" at bounding box center [434, 157] width 576 height 10
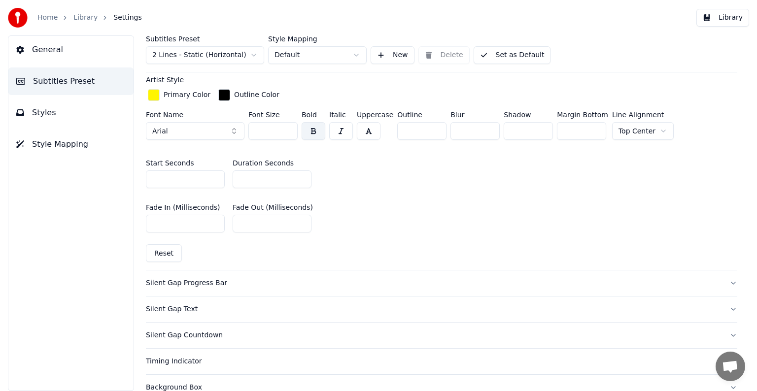
scroll to position [390, 0]
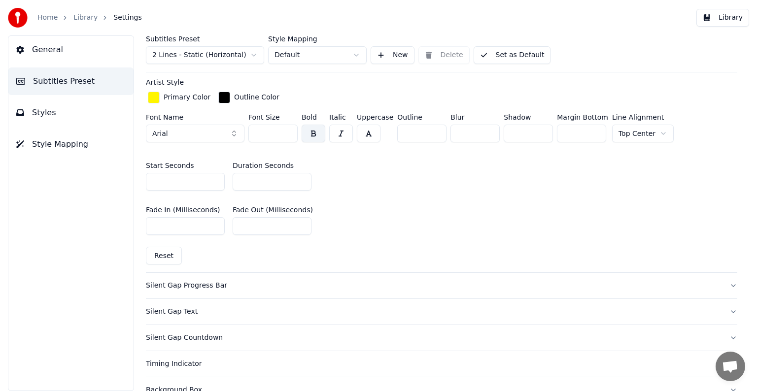
drag, startPoint x: 256, startPoint y: 179, endPoint x: 225, endPoint y: 179, distance: 30.6
click at [225, 179] on div "Start Seconds * Duration Seconds **" at bounding box center [441, 176] width 591 height 44
type input "**"
click at [88, 237] on div "General Subtitles Preset Styles Style Mapping" at bounding box center [71, 213] width 126 height 356
click at [725, 19] on button "Library" at bounding box center [722, 18] width 53 height 18
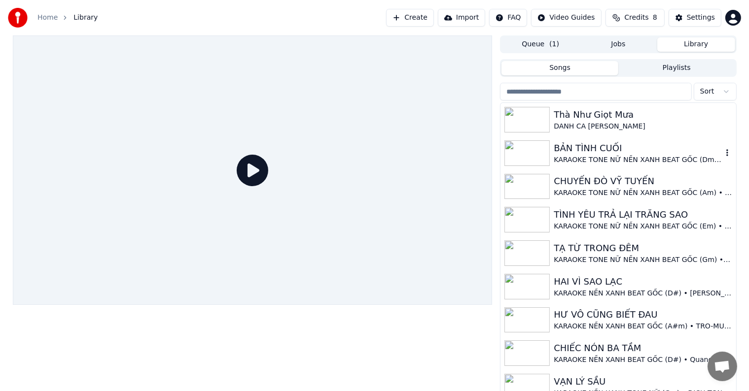
click at [599, 155] on div "KARAOKE TONE NỮ NỀN XANH BEAT GỐC (Dm) • LỆ THU" at bounding box center [637, 160] width 168 height 10
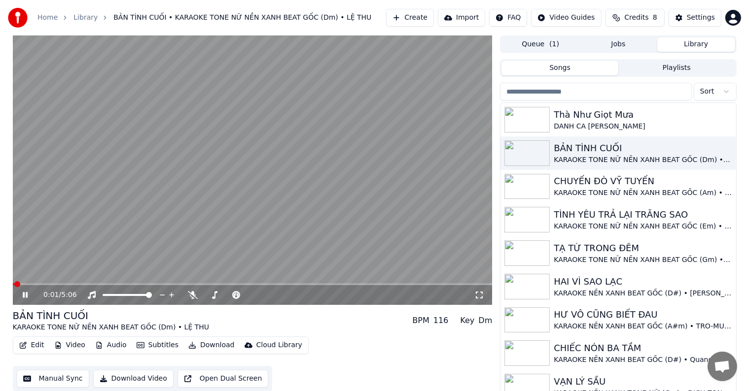
click at [37, 343] on button "Edit" at bounding box center [31, 346] width 33 height 14
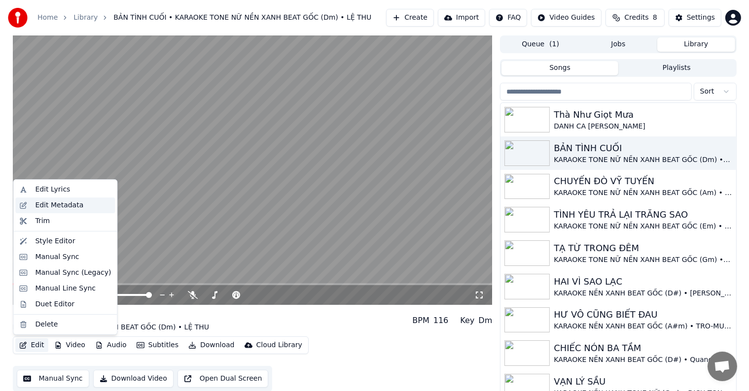
click at [56, 203] on div "Edit Metadata" at bounding box center [59, 206] width 48 height 10
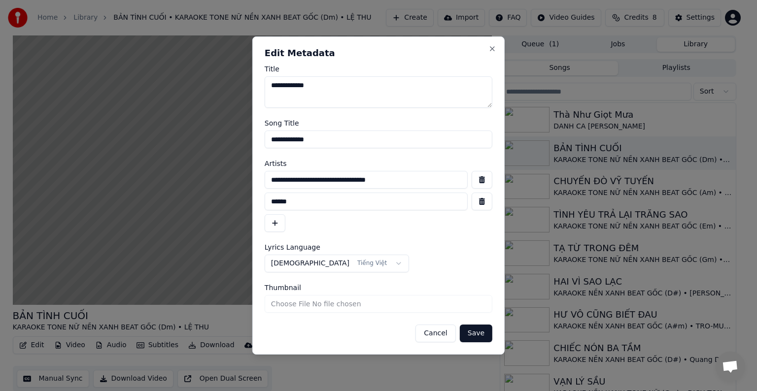
drag, startPoint x: 430, startPoint y: 181, endPoint x: 221, endPoint y: 185, distance: 209.0
click at [221, 185] on body "Home Library BẢN TÌNH CUỐI • KARAOKE TONE NỮ NỀN XANH BEAT GỐC (Dm) • LỆ THU Cr…" at bounding box center [374, 195] width 749 height 391
click at [494, 51] on button "Close" at bounding box center [492, 49] width 8 height 8
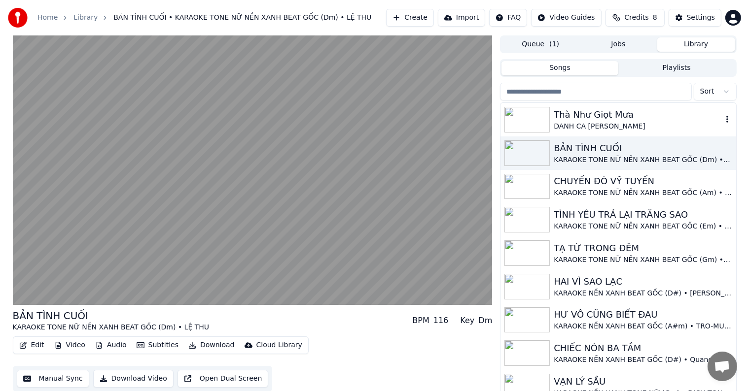
click at [570, 118] on div "Thà Như Giọt Mưa" at bounding box center [637, 115] width 168 height 14
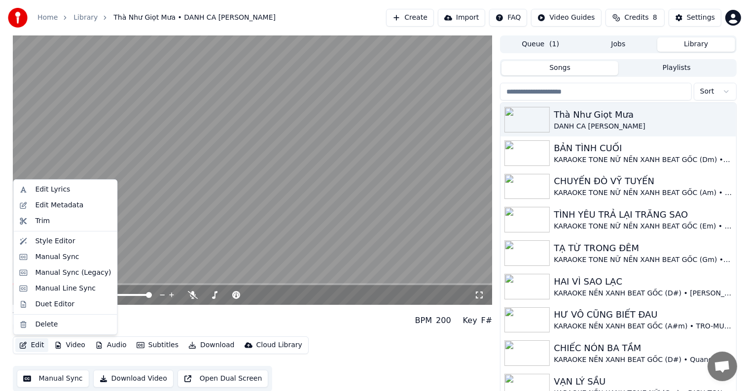
click at [37, 345] on button "Edit" at bounding box center [31, 346] width 33 height 14
click at [64, 204] on div "Edit Metadata" at bounding box center [59, 206] width 48 height 10
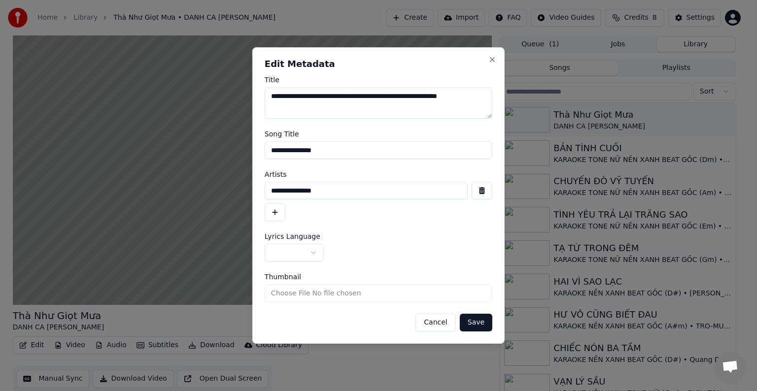
click at [338, 147] on input "**********" at bounding box center [379, 150] width 228 height 18
drag, startPoint x: 351, startPoint y: 189, endPoint x: 251, endPoint y: 193, distance: 100.1
click at [251, 193] on body "Home Library Thà Như Giọt Mưa • DANH CA NGỌC LAN Create Import FAQ Video Guides…" at bounding box center [374, 195] width 749 height 391
paste input "**********"
click at [414, 192] on input "**********" at bounding box center [366, 191] width 203 height 18
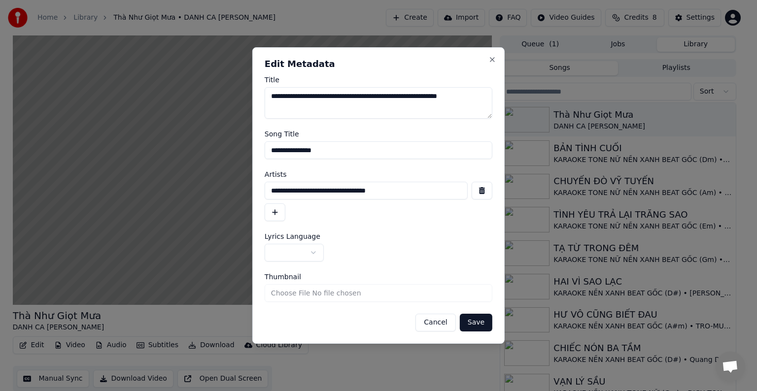
type input "**********"
click at [274, 215] on button "button" at bounding box center [275, 213] width 21 height 18
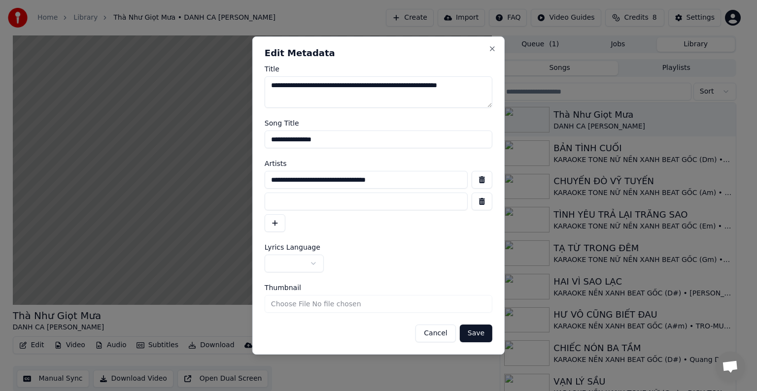
click at [296, 201] on input at bounding box center [366, 202] width 203 height 18
type input "********"
drag, startPoint x: 339, startPoint y: 140, endPoint x: 242, endPoint y: 141, distance: 97.1
click at [242, 141] on body "Home Library Thà Như Giọt Mưa • DANH CA NGỌC LAN Create Import FAQ Video Guides…" at bounding box center [374, 195] width 749 height 391
type input "**********"
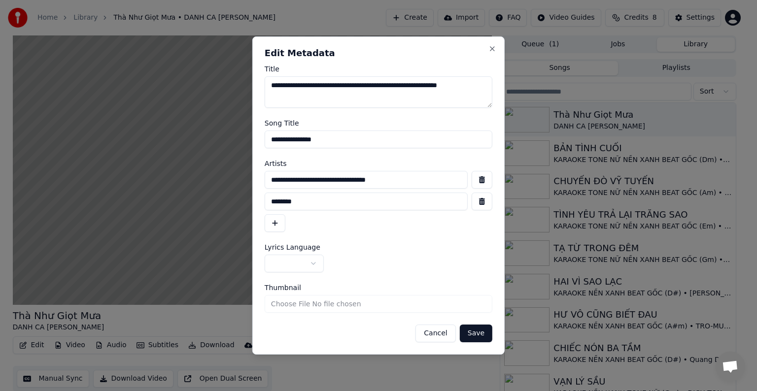
click at [296, 262] on button "button" at bounding box center [294, 264] width 59 height 18
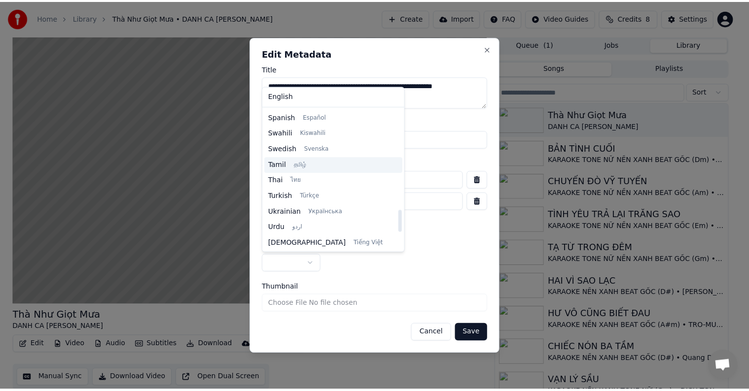
scroll to position [756, 0]
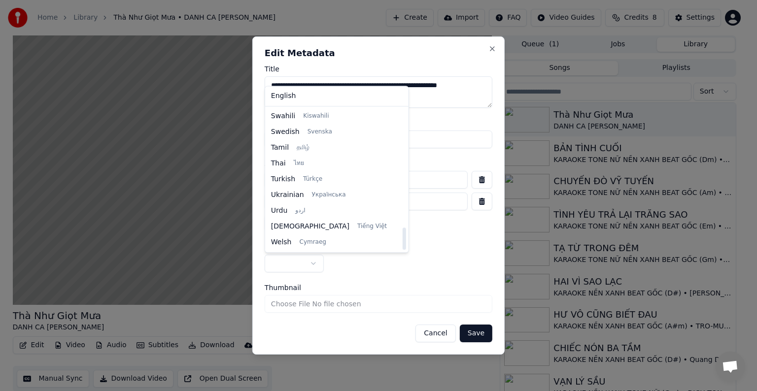
select select "**"
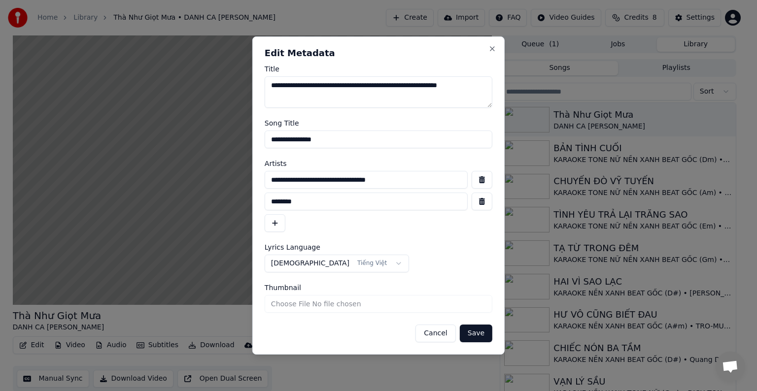
click at [483, 338] on button "Save" at bounding box center [476, 334] width 33 height 18
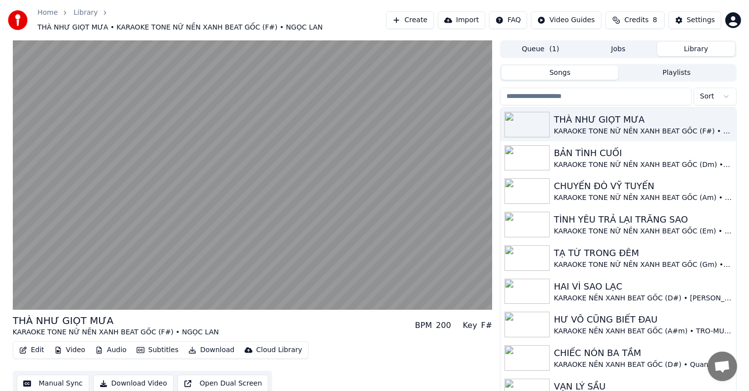
click at [53, 376] on button "Manual Sync" at bounding box center [53, 384] width 72 height 18
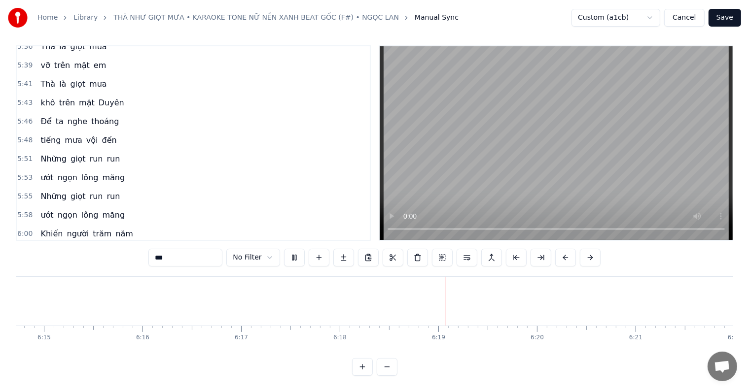
scroll to position [15, 0]
click at [46, 228] on span "Khiến" at bounding box center [51, 233] width 24 height 11
type input "*****"
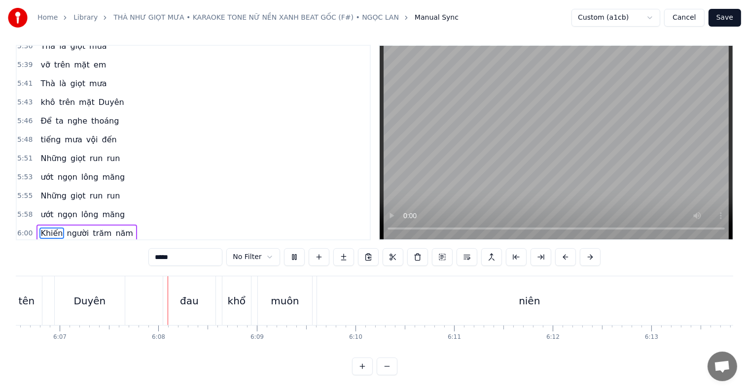
scroll to position [0, 36160]
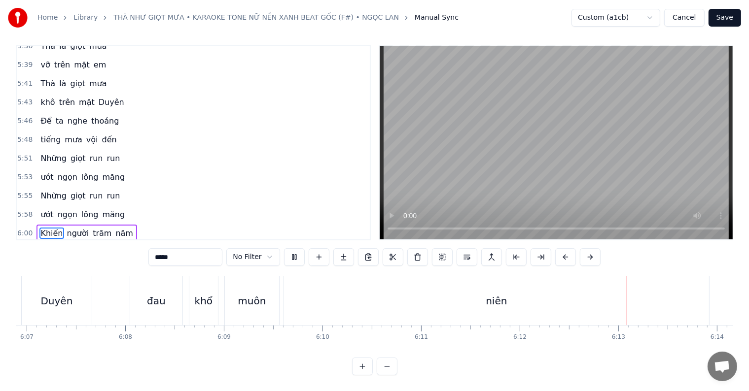
click at [45, 228] on span "Khiến" at bounding box center [51, 233] width 24 height 11
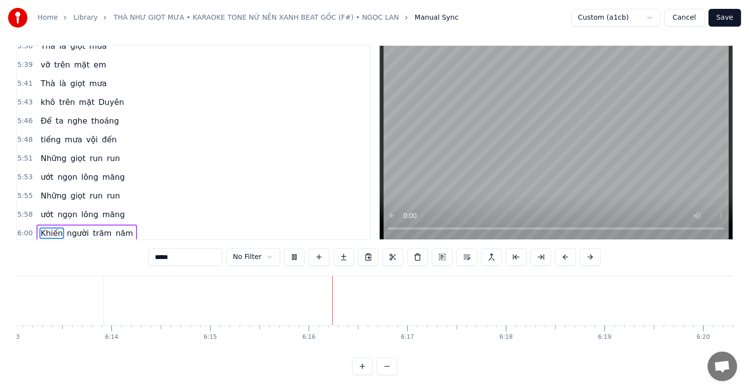
click at [722, 15] on button "Save" at bounding box center [724, 18] width 33 height 18
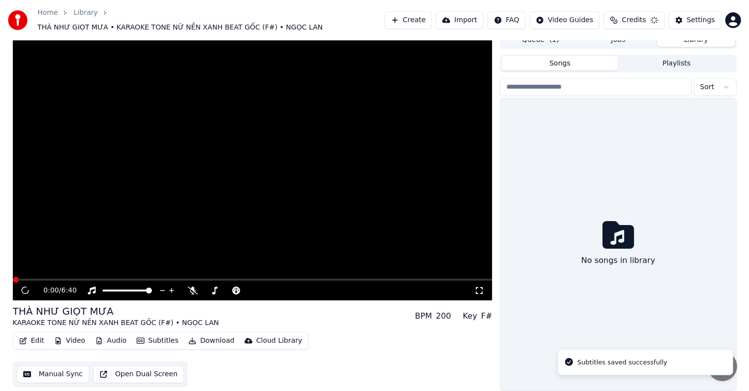
scroll to position [4, 0]
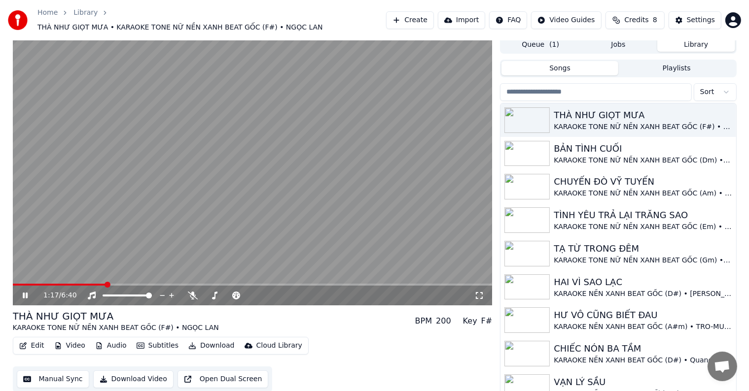
click at [130, 375] on button "Download Video" at bounding box center [133, 380] width 80 height 18
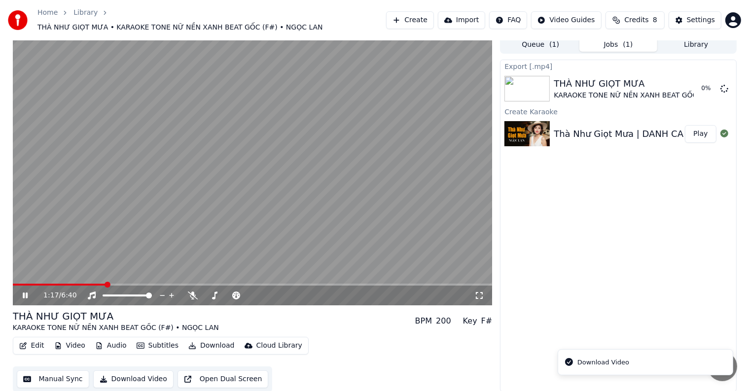
scroll to position [0, 0]
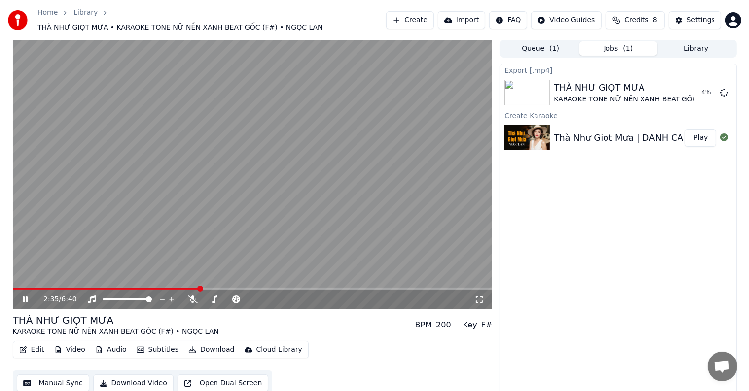
click at [163, 169] on video at bounding box center [252, 175] width 479 height 270
click at [702, 88] on button "Show" at bounding box center [698, 93] width 35 height 18
click at [723, 251] on div "Export [.mp4] THÀ NHƯ GIỌT MƯA KARAOKE TONE NỮ NỀN XANH BEAT GỐC (F#) • NGỌC LA…" at bounding box center [618, 230] width 236 height 333
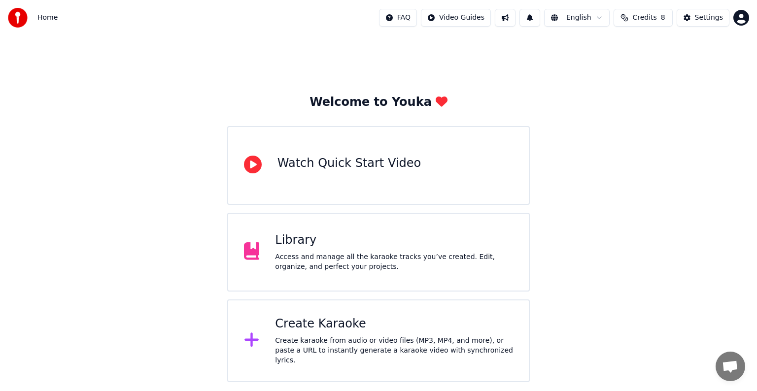
click at [295, 257] on div "Access and manage all the karaoke tracks you’ve created. Edit, organize, and pe…" at bounding box center [394, 262] width 238 height 20
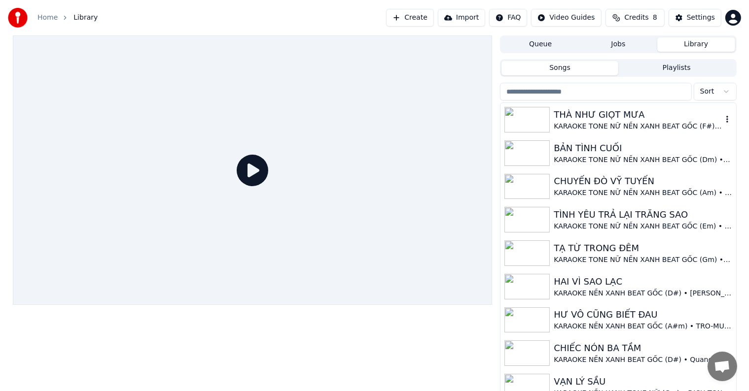
click at [599, 120] on div "THÀ NHƯ GIỌT MƯA" at bounding box center [637, 115] width 168 height 14
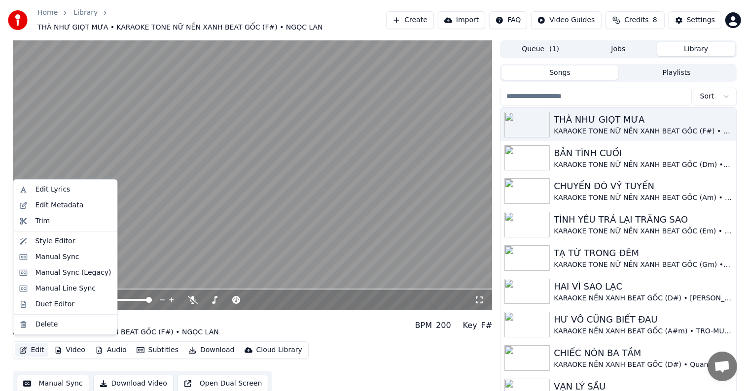
click at [32, 345] on button "Edit" at bounding box center [31, 350] width 33 height 14
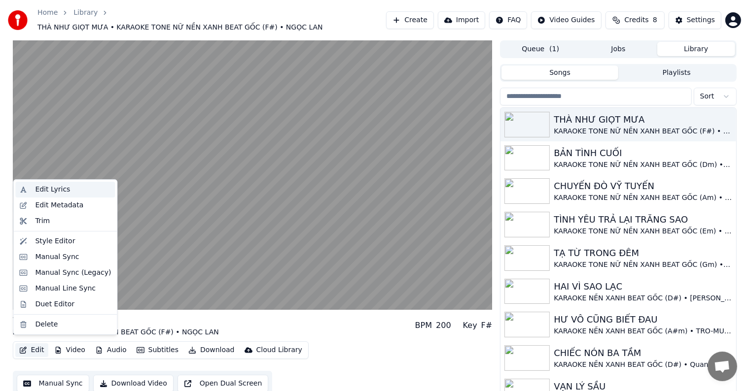
click at [53, 190] on div "Edit Lyrics" at bounding box center [52, 190] width 35 height 10
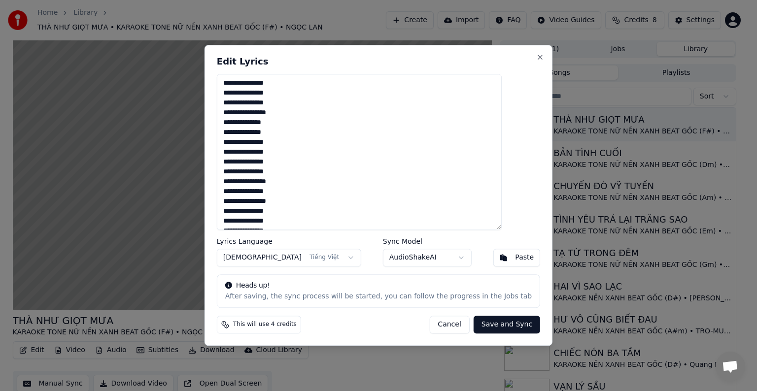
click at [249, 195] on textarea at bounding box center [359, 152] width 285 height 156
click at [441, 325] on button "Cancel" at bounding box center [449, 325] width 40 height 18
